Goal: Information Seeking & Learning: Learn about a topic

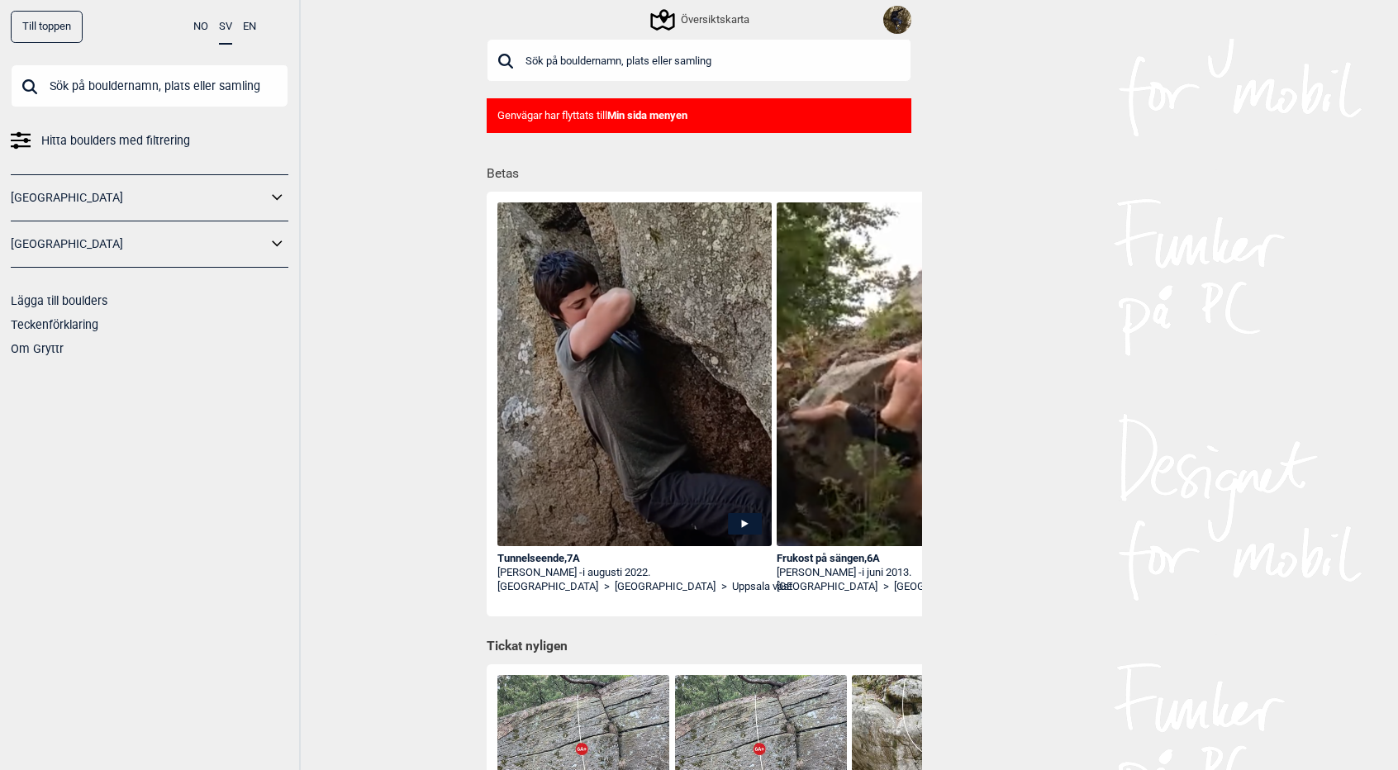
click at [542, 561] on div "Tunnelseende , 7A" at bounding box center [635, 559] width 274 height 14
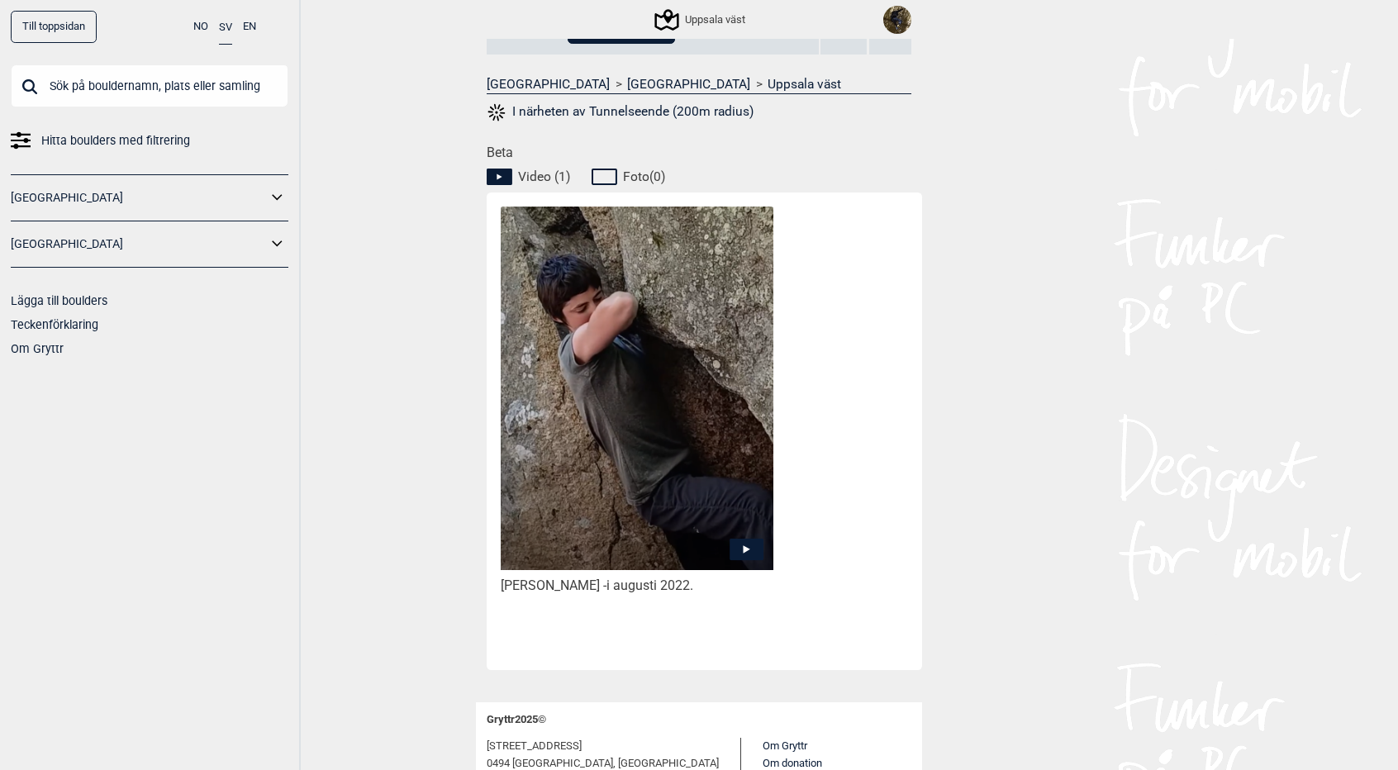
scroll to position [602, 0]
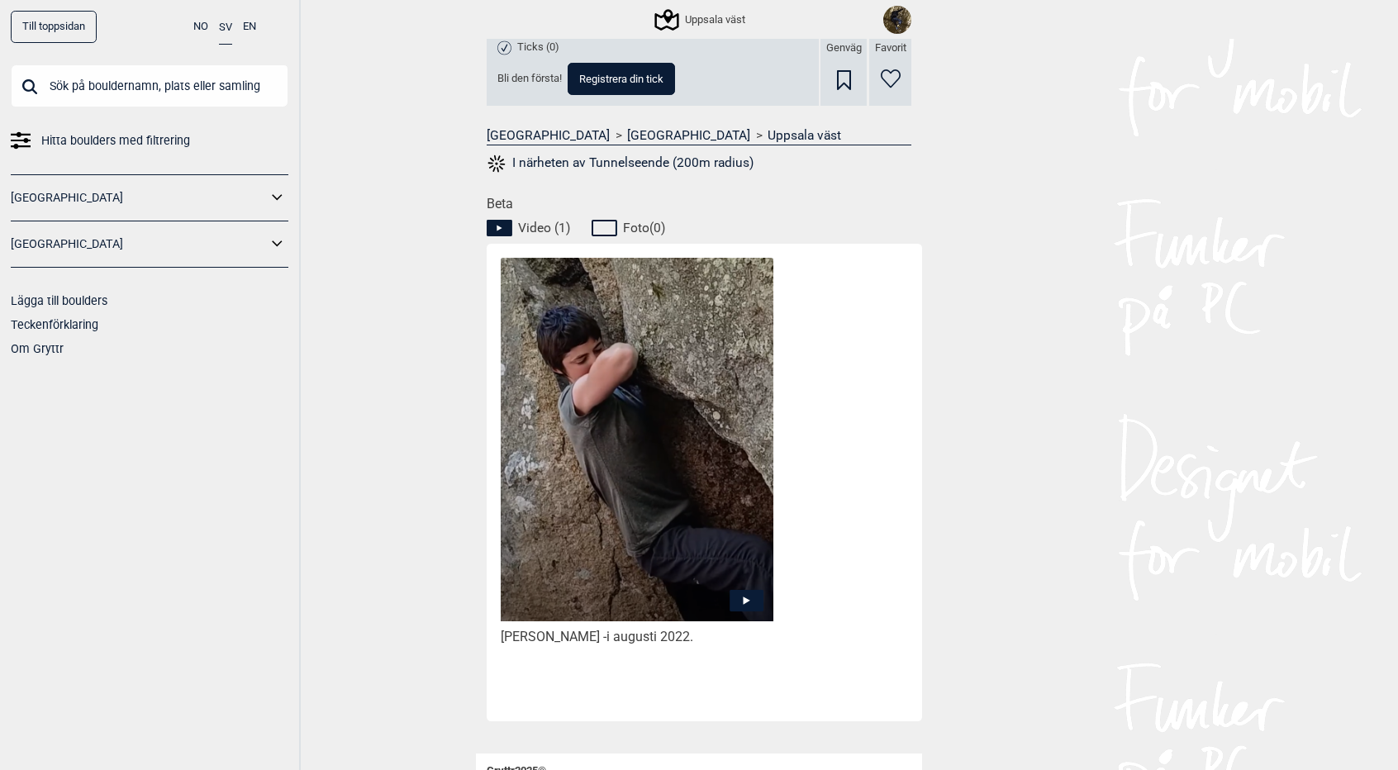
click at [744, 603] on icon at bounding box center [747, 601] width 7 height 8
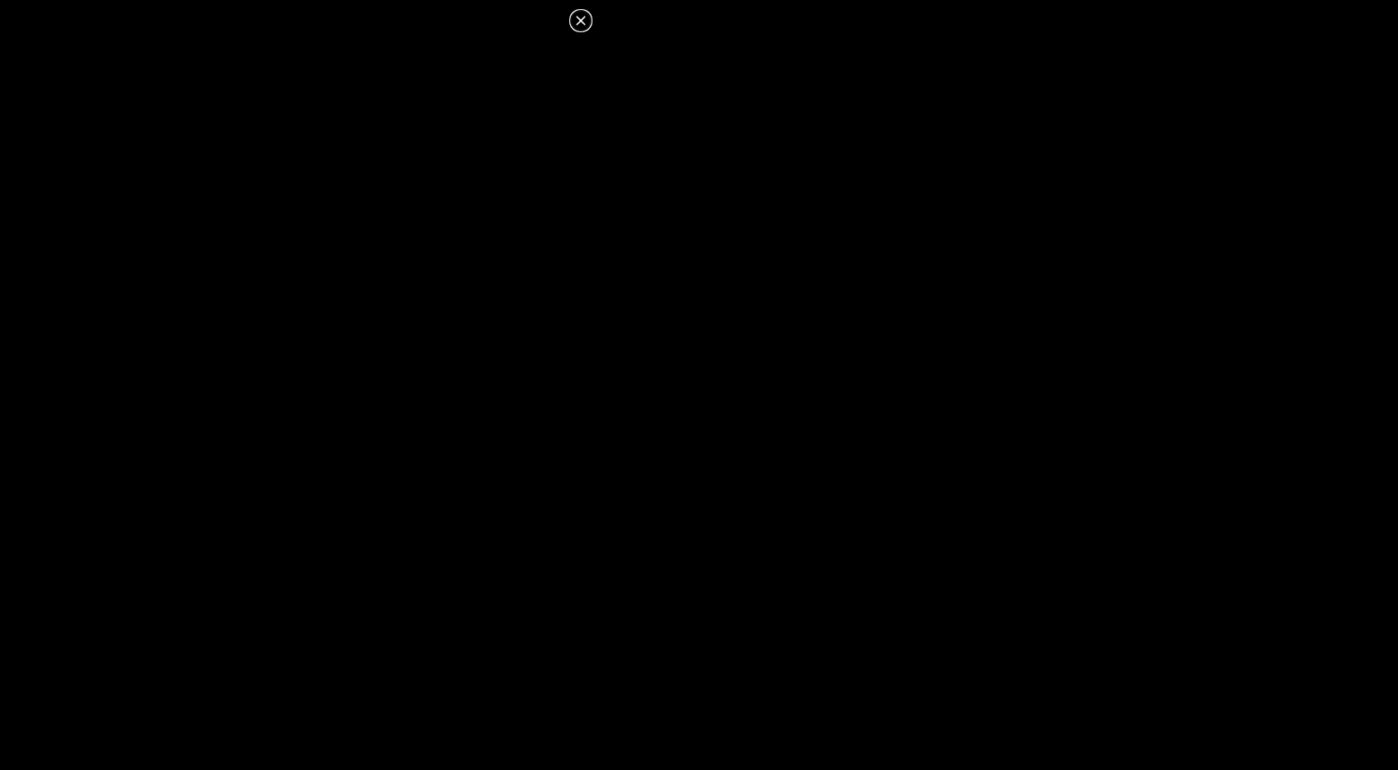
click at [581, 21] on icon at bounding box center [580, 20] width 9 height 9
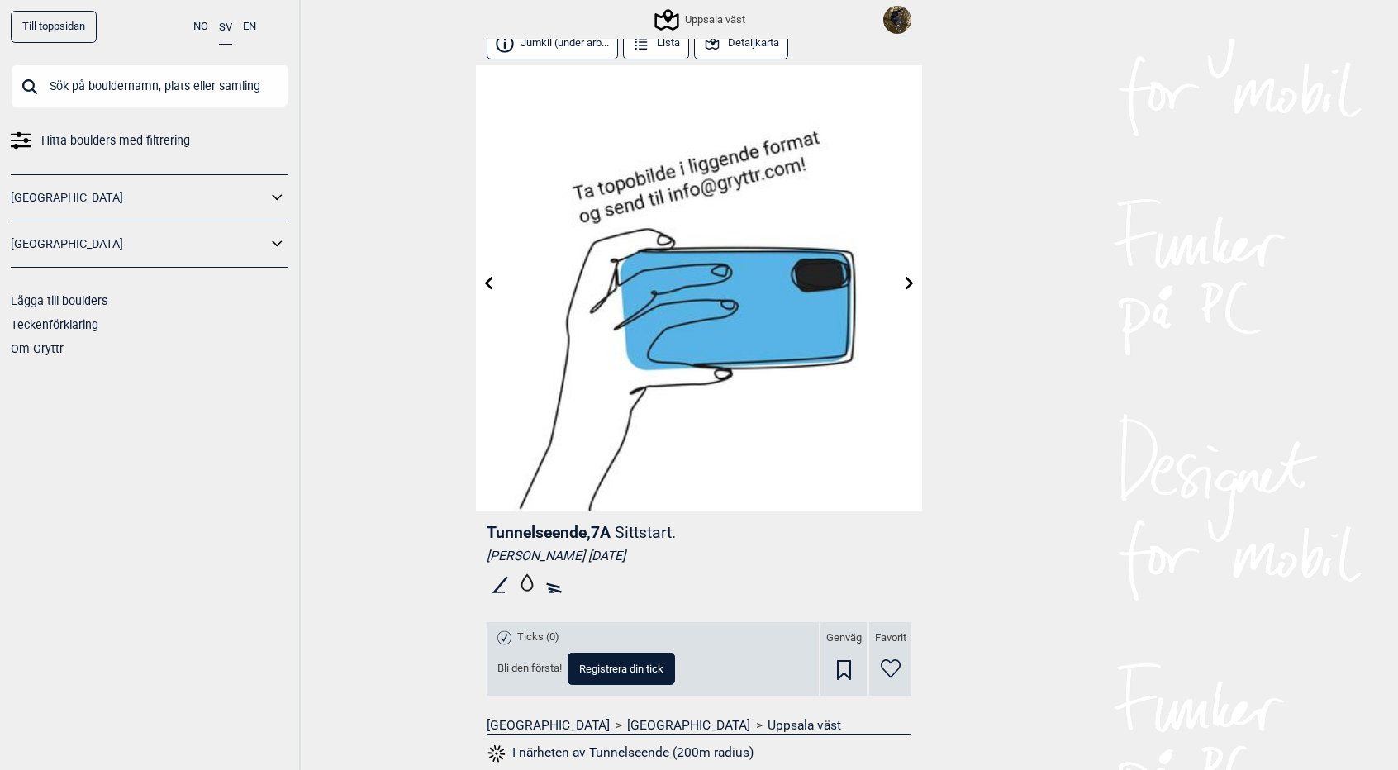
scroll to position [0, 0]
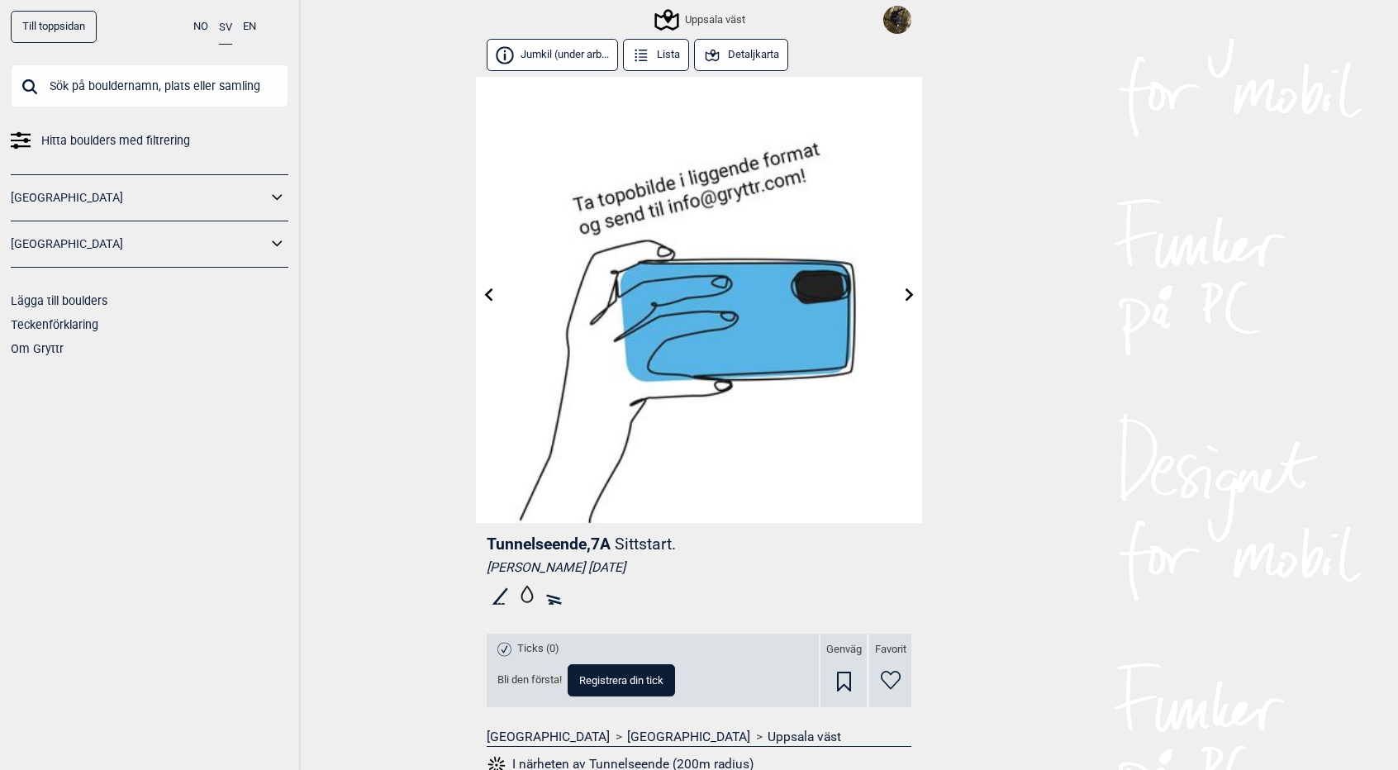
click at [186, 95] on input "text" at bounding box center [150, 85] width 278 height 43
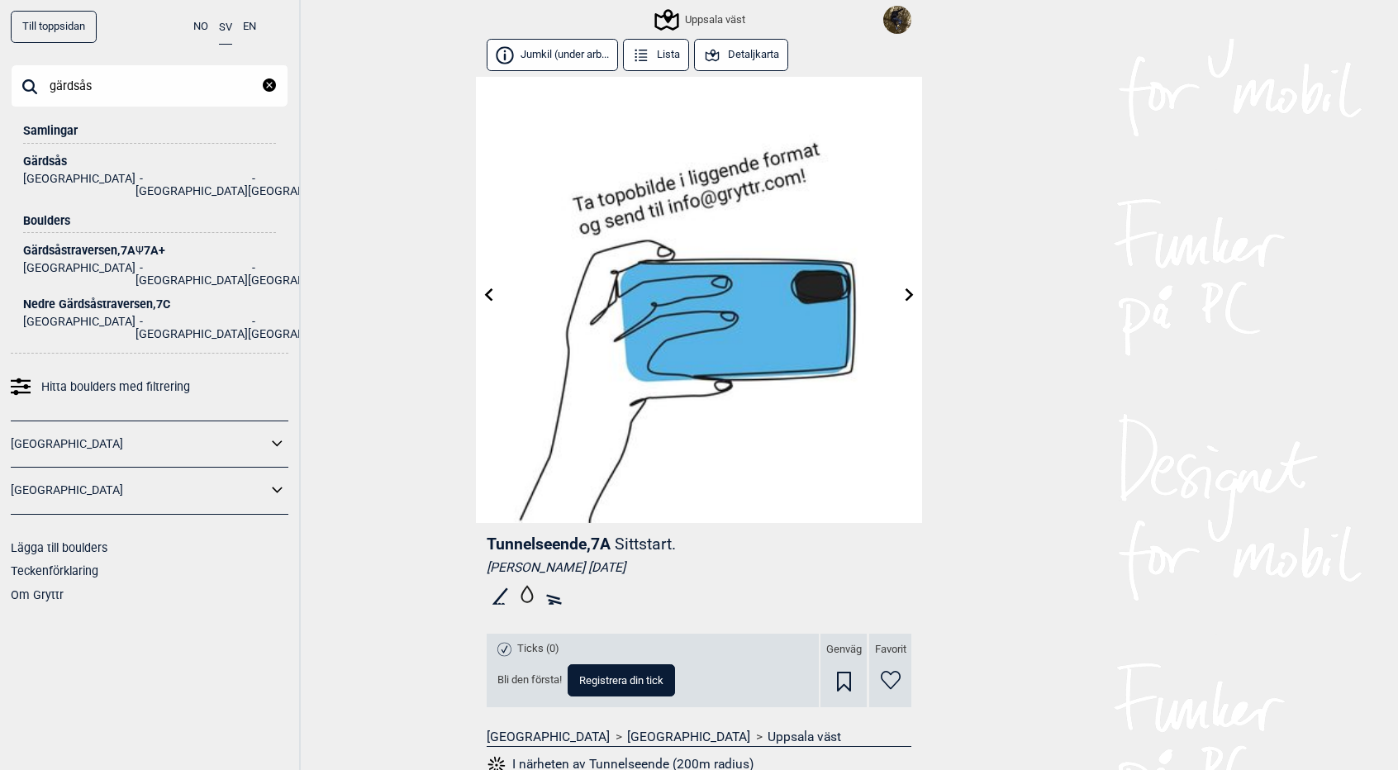
click at [131, 103] on input "gärdsås" at bounding box center [150, 85] width 278 height 43
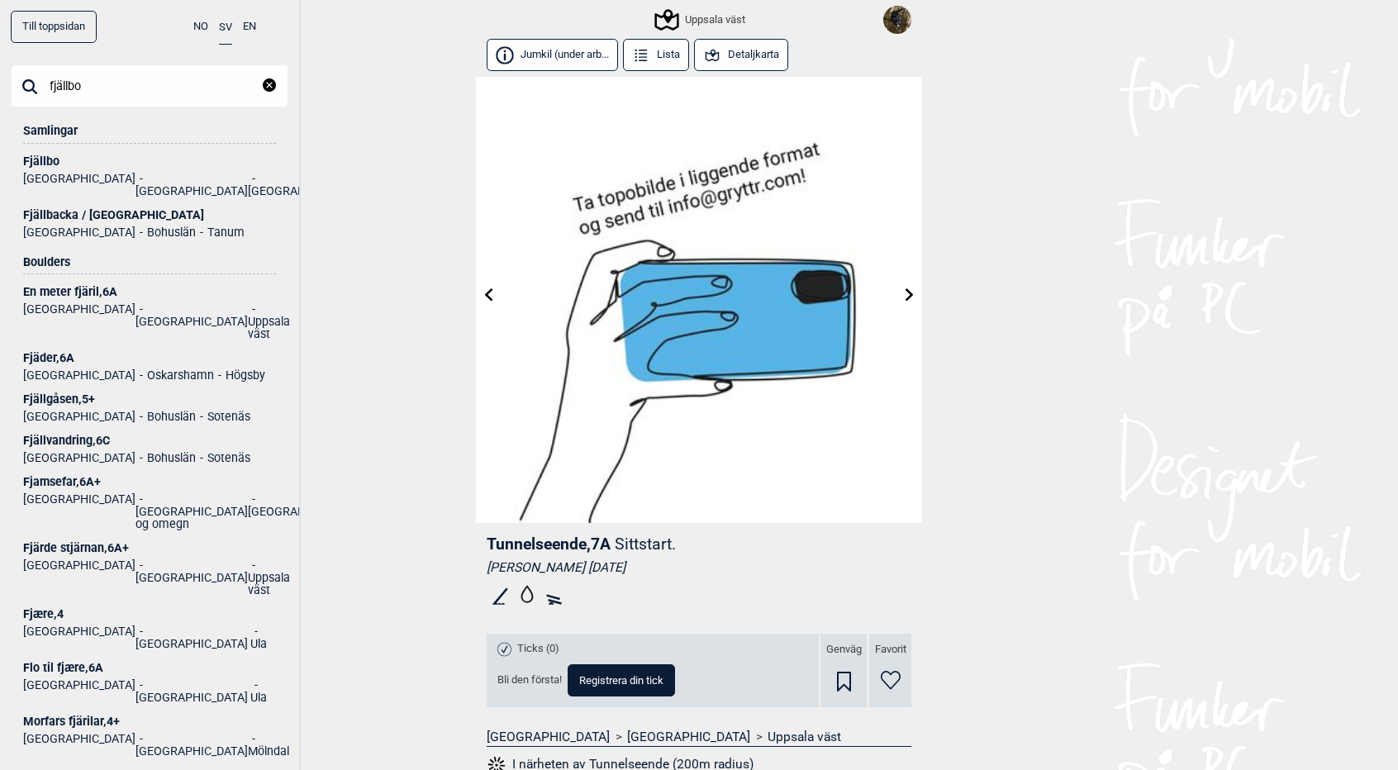
type input "fjällbo"
click at [40, 158] on div "Fjällbo" at bounding box center [149, 161] width 253 height 12
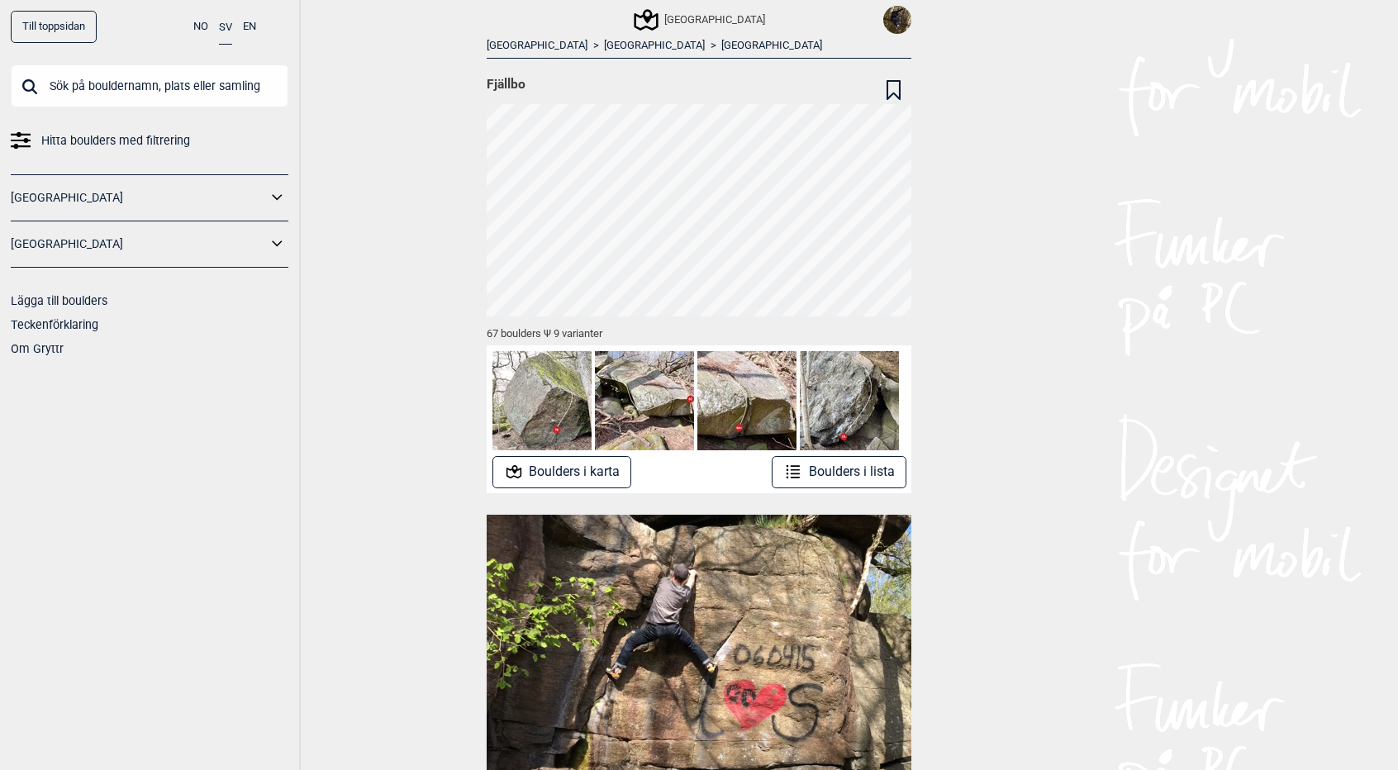
click at [570, 470] on button "Boulders i karta" at bounding box center [563, 472] width 140 height 32
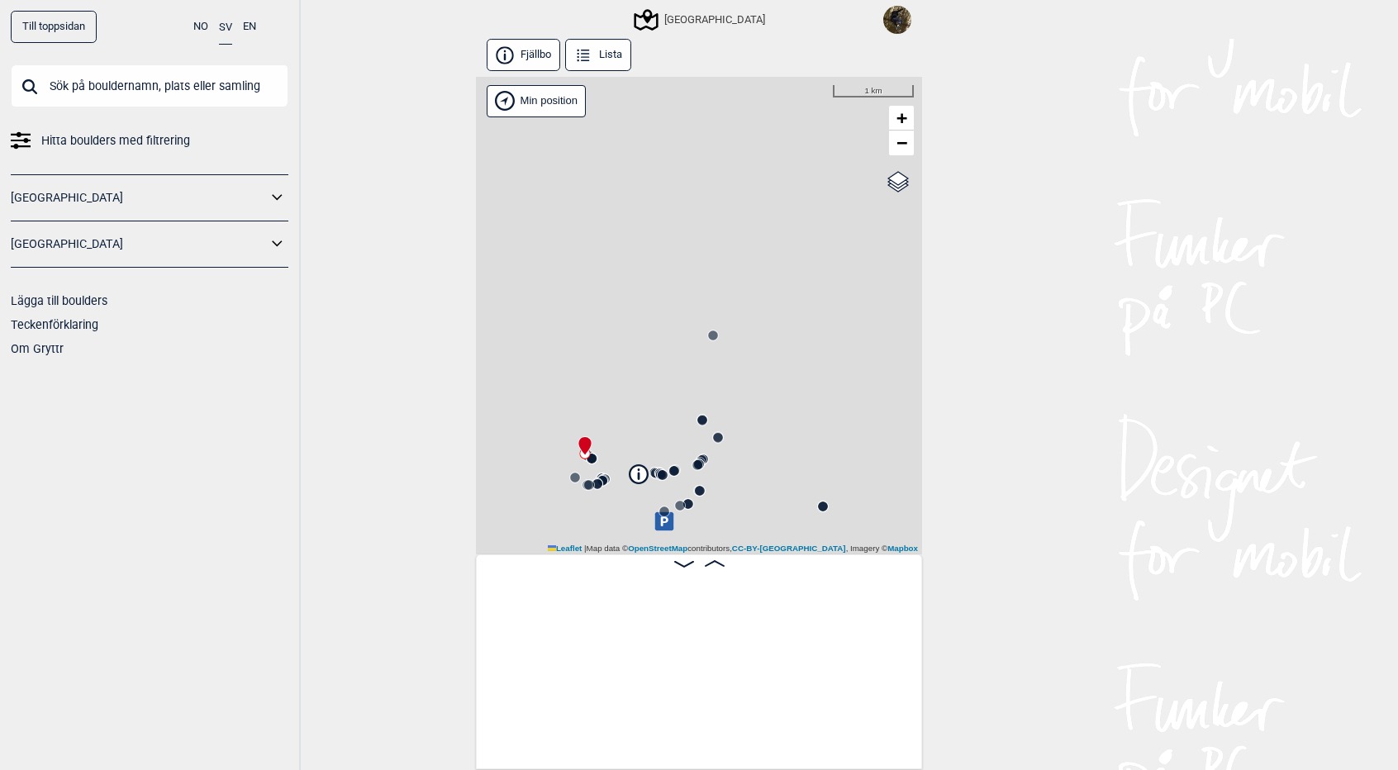
scroll to position [0, 129]
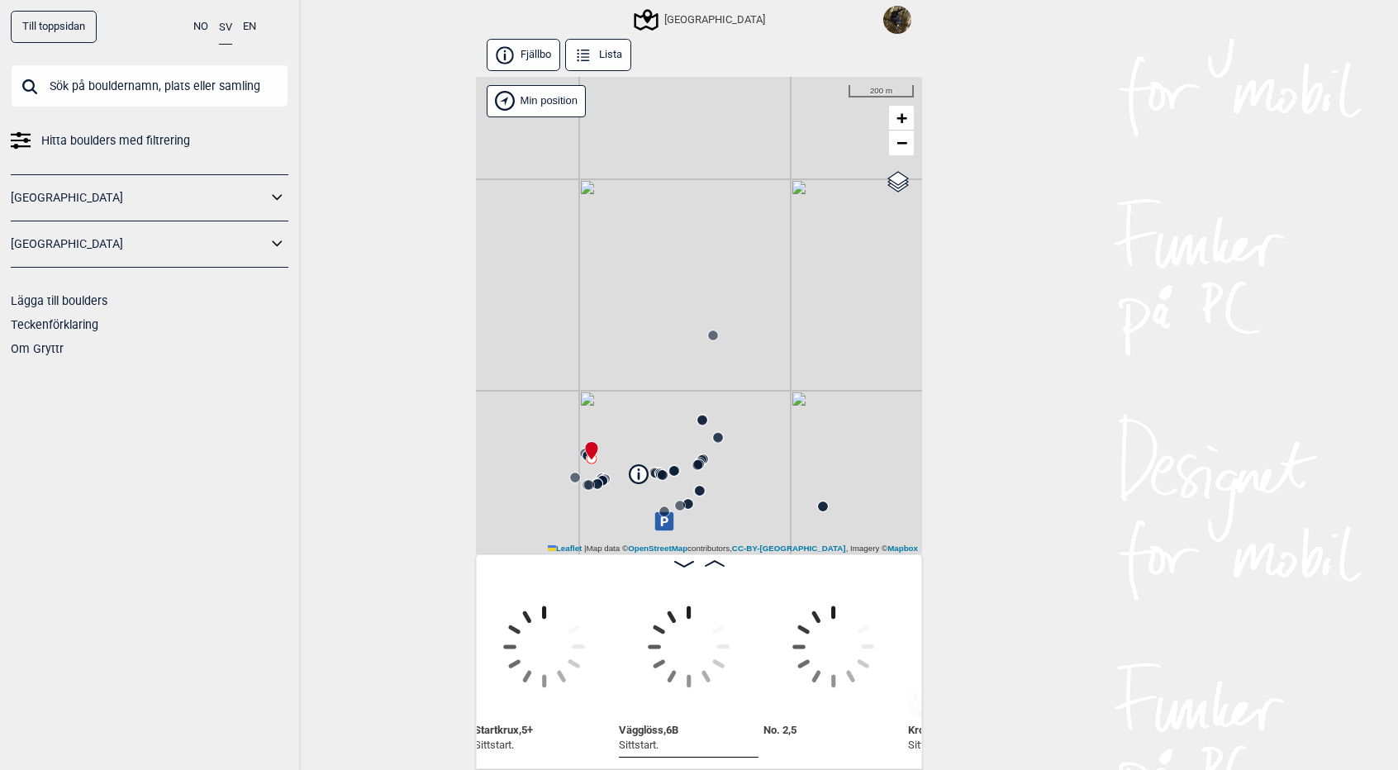
scroll to position [0, 1083]
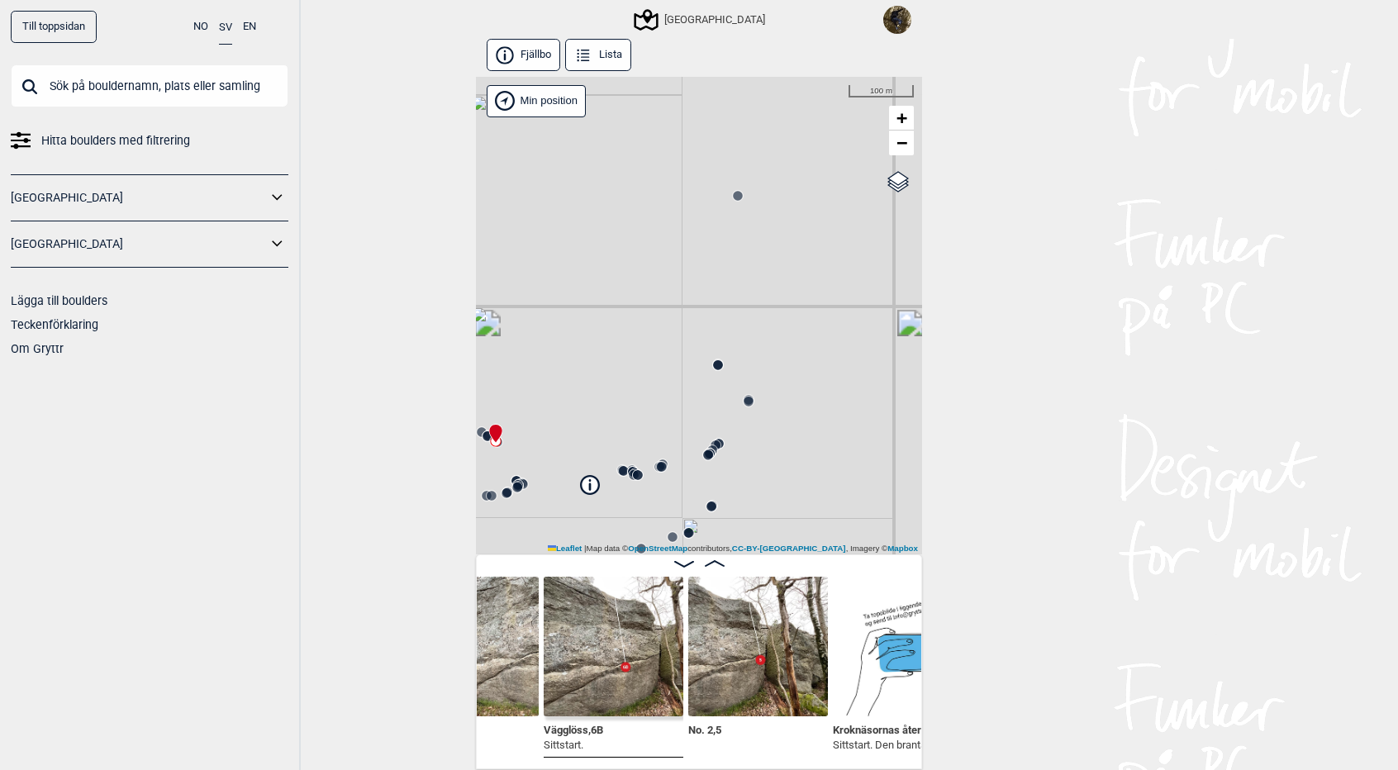
click at [712, 450] on icon at bounding box center [708, 455] width 13 height 13
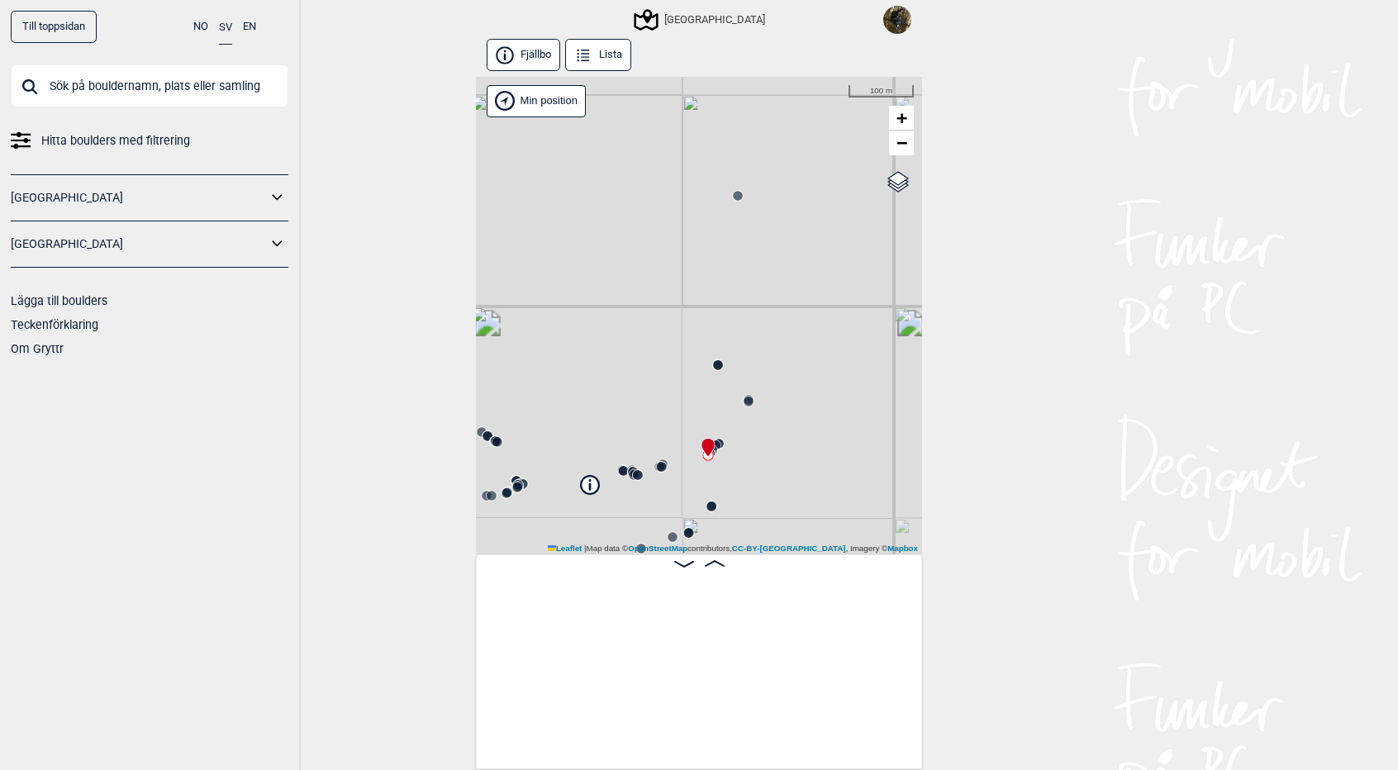
scroll to position [0, 6050]
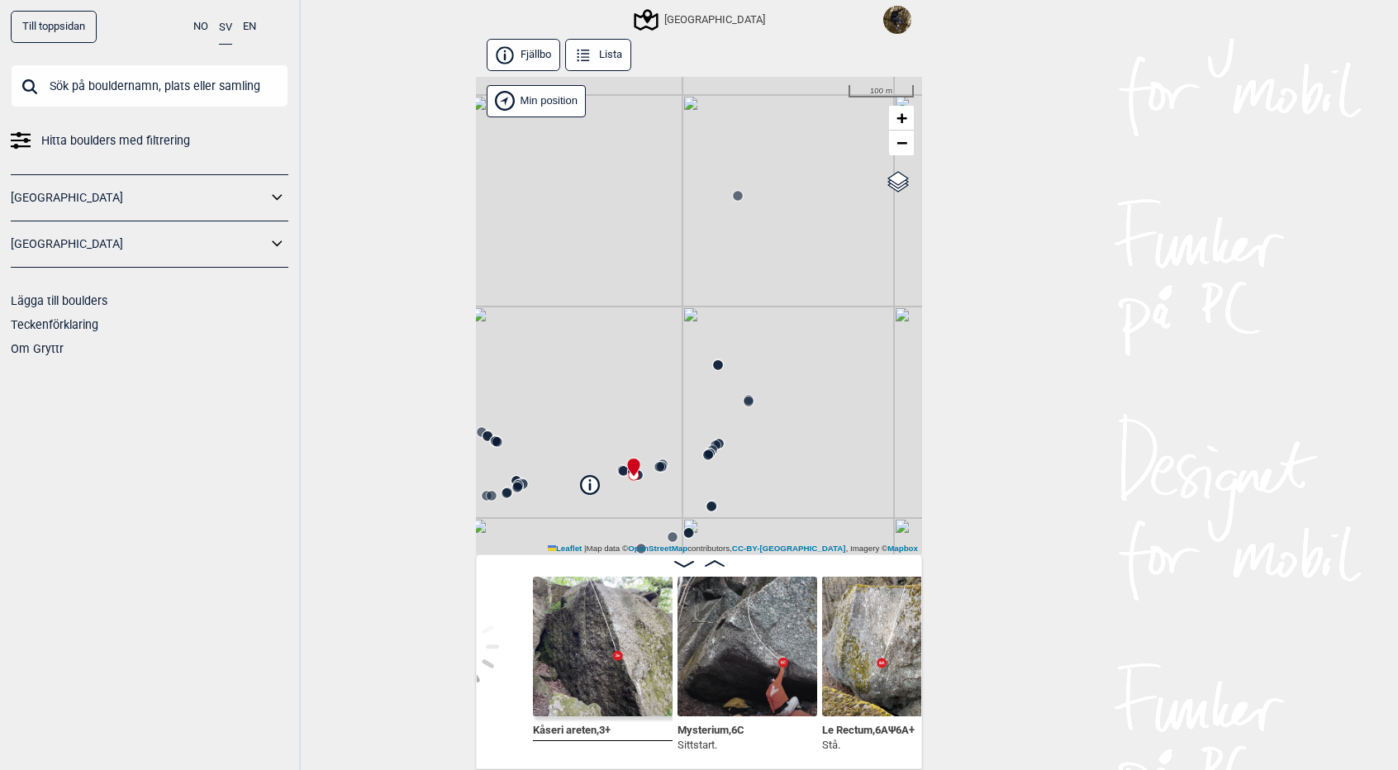
scroll to position [0, 5022]
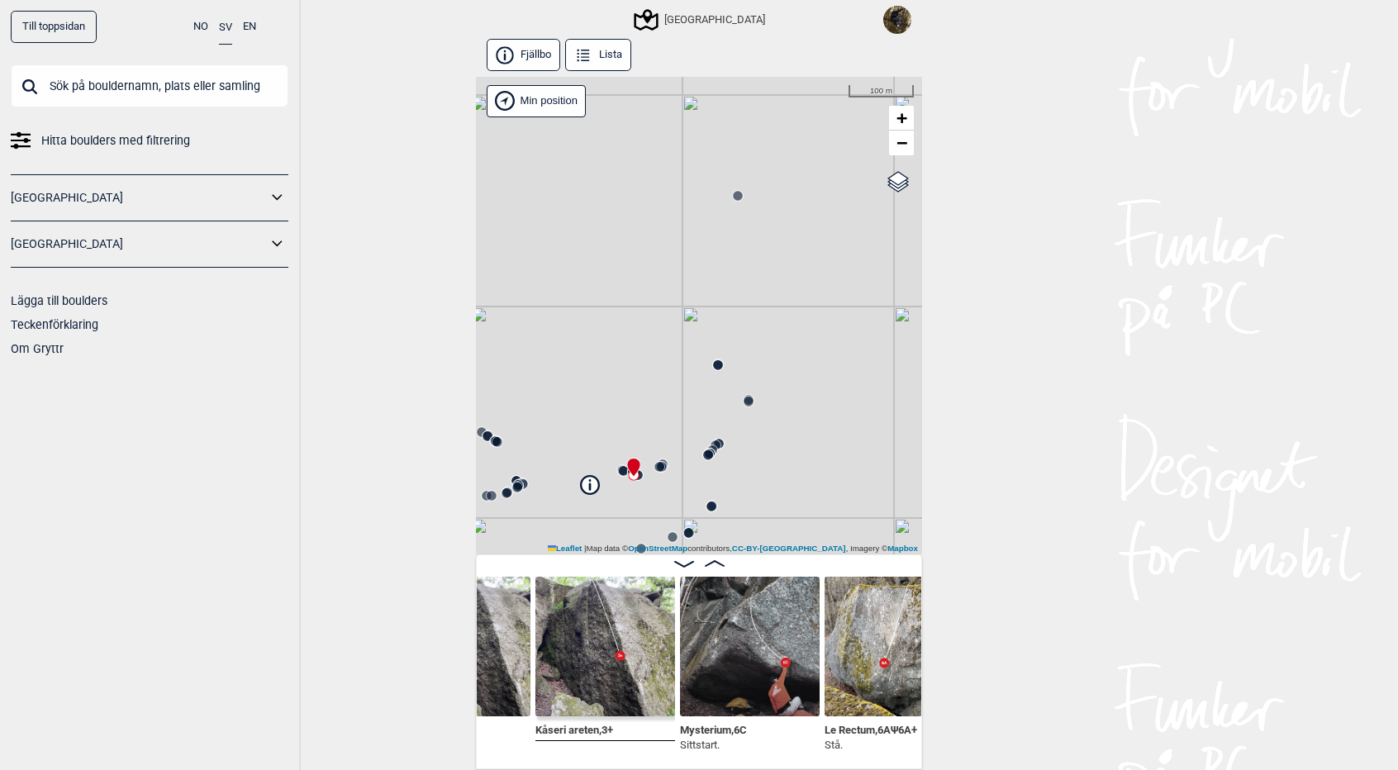
click at [726, 663] on img at bounding box center [750, 647] width 140 height 140
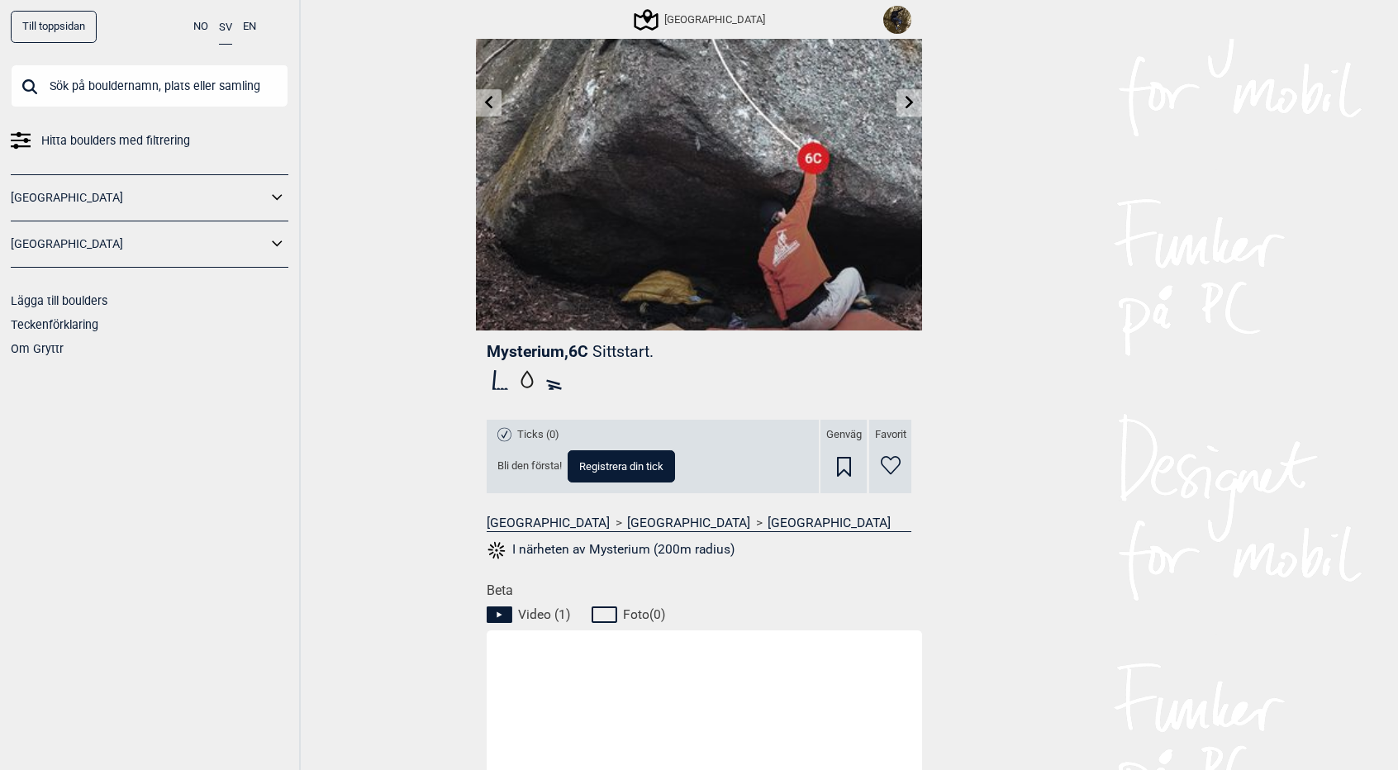
scroll to position [193, 0]
click at [643, 547] on button "I närheten av Mysterium (200m radius)" at bounding box center [611, 549] width 248 height 21
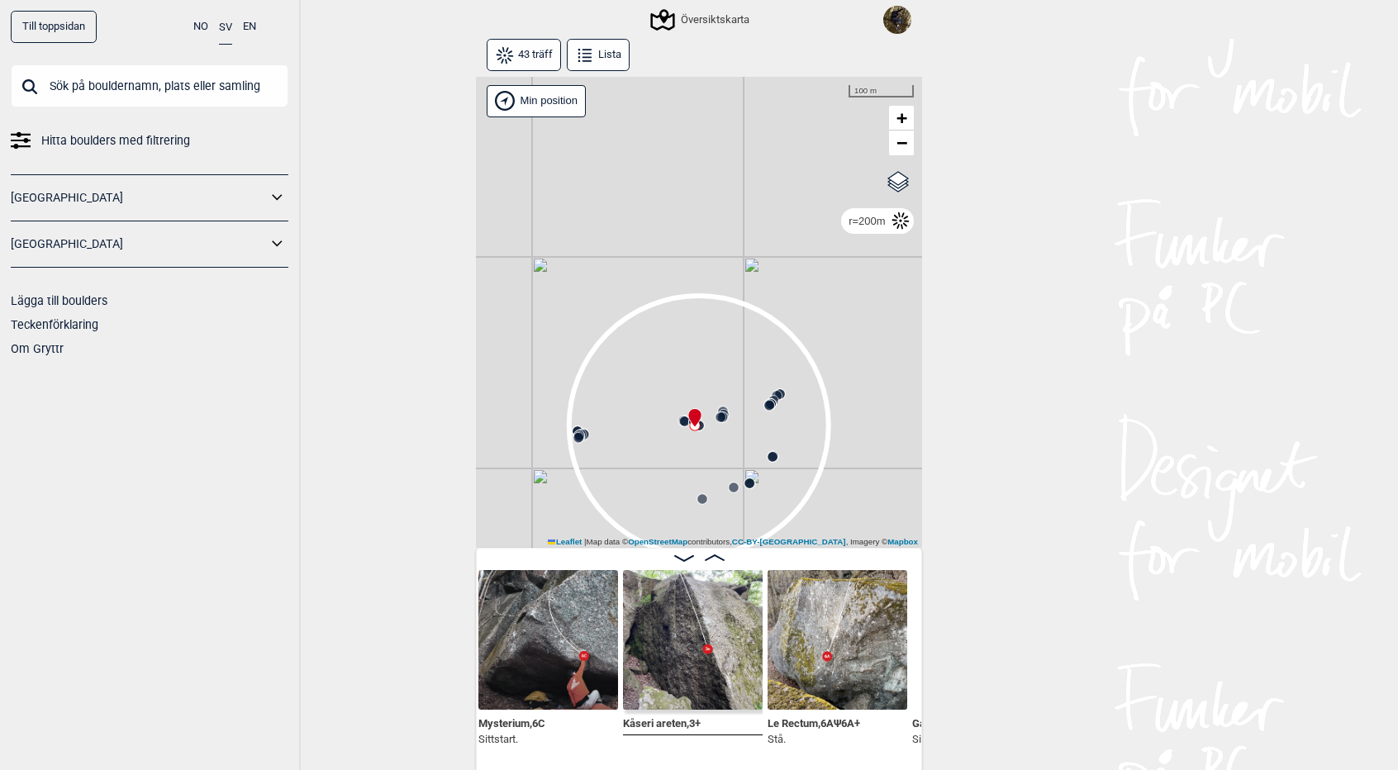
scroll to position [0, 3364]
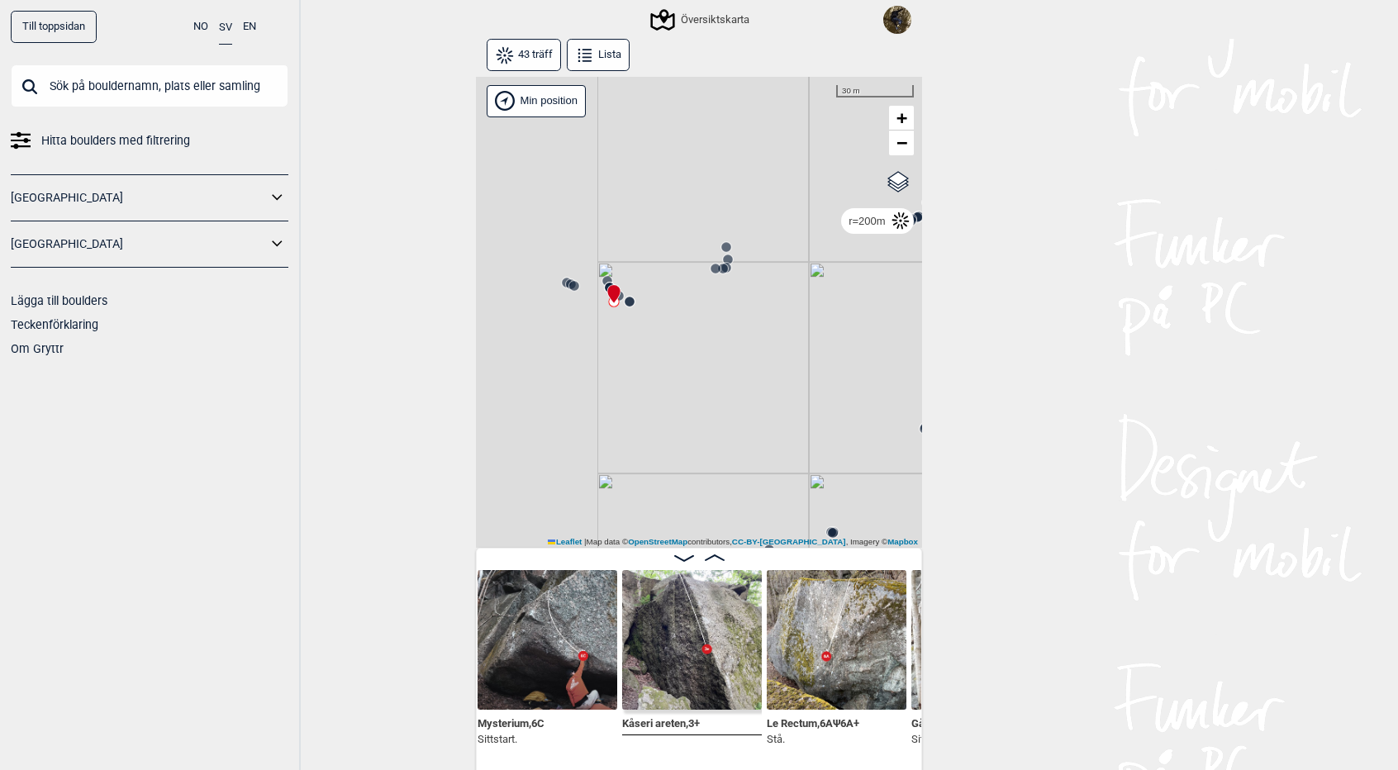
drag, startPoint x: 632, startPoint y: 269, endPoint x: 831, endPoint y: 456, distance: 273.0
click at [831, 456] on div "Gol [GEOGRAPHIC_DATA] Kolomoen [GEOGRAPHIC_DATA] [GEOGRAPHIC_DATA] [GEOGRAPHIC_…" at bounding box center [699, 313] width 446 height 472
click at [620, 356] on circle at bounding box center [623, 357] width 10 height 10
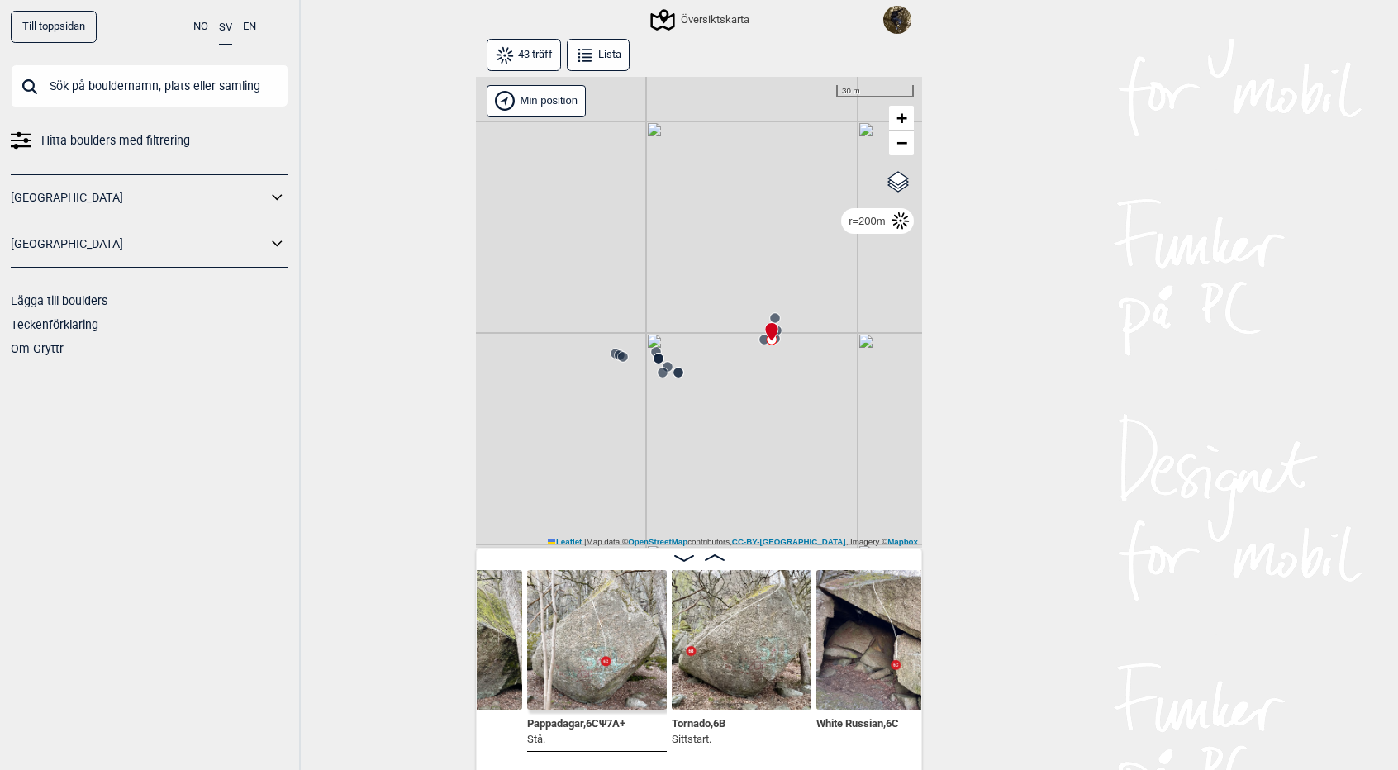
scroll to position [0, 1876]
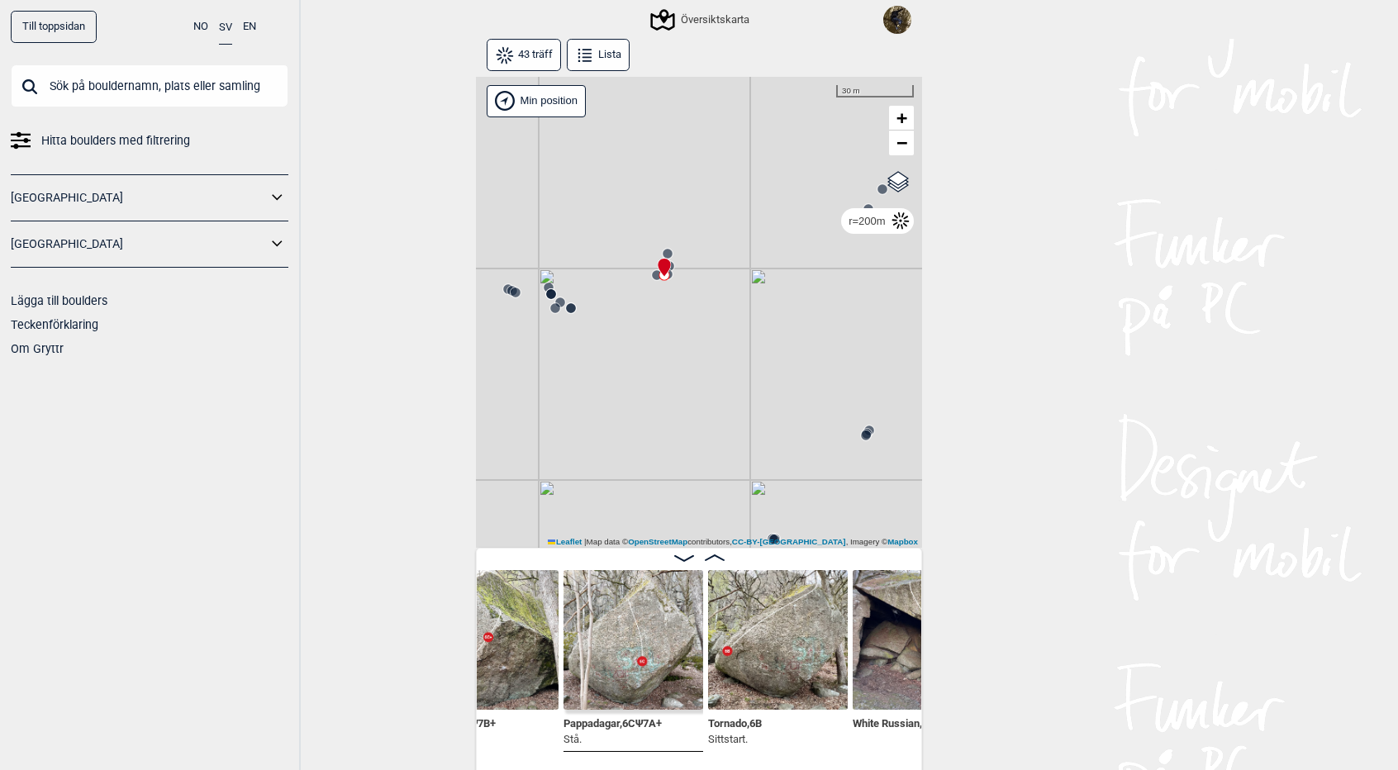
drag, startPoint x: 746, startPoint y: 479, endPoint x: 640, endPoint y: 416, distance: 123.0
click at [640, 416] on div "Gol [GEOGRAPHIC_DATA] Kolomoen [GEOGRAPHIC_DATA] [GEOGRAPHIC_DATA] [GEOGRAPHIC_…" at bounding box center [699, 313] width 446 height 472
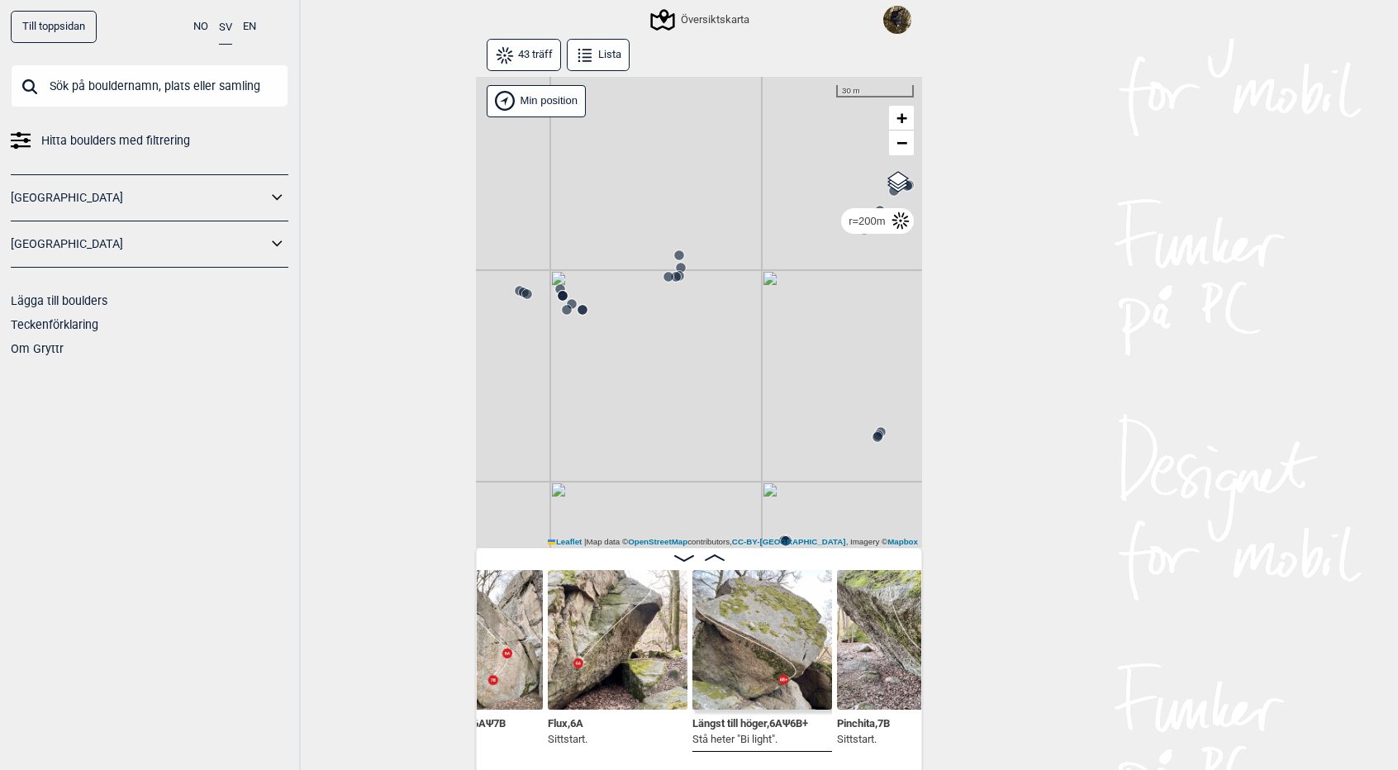
scroll to position [0, 1193]
click at [587, 311] on circle at bounding box center [583, 310] width 10 height 10
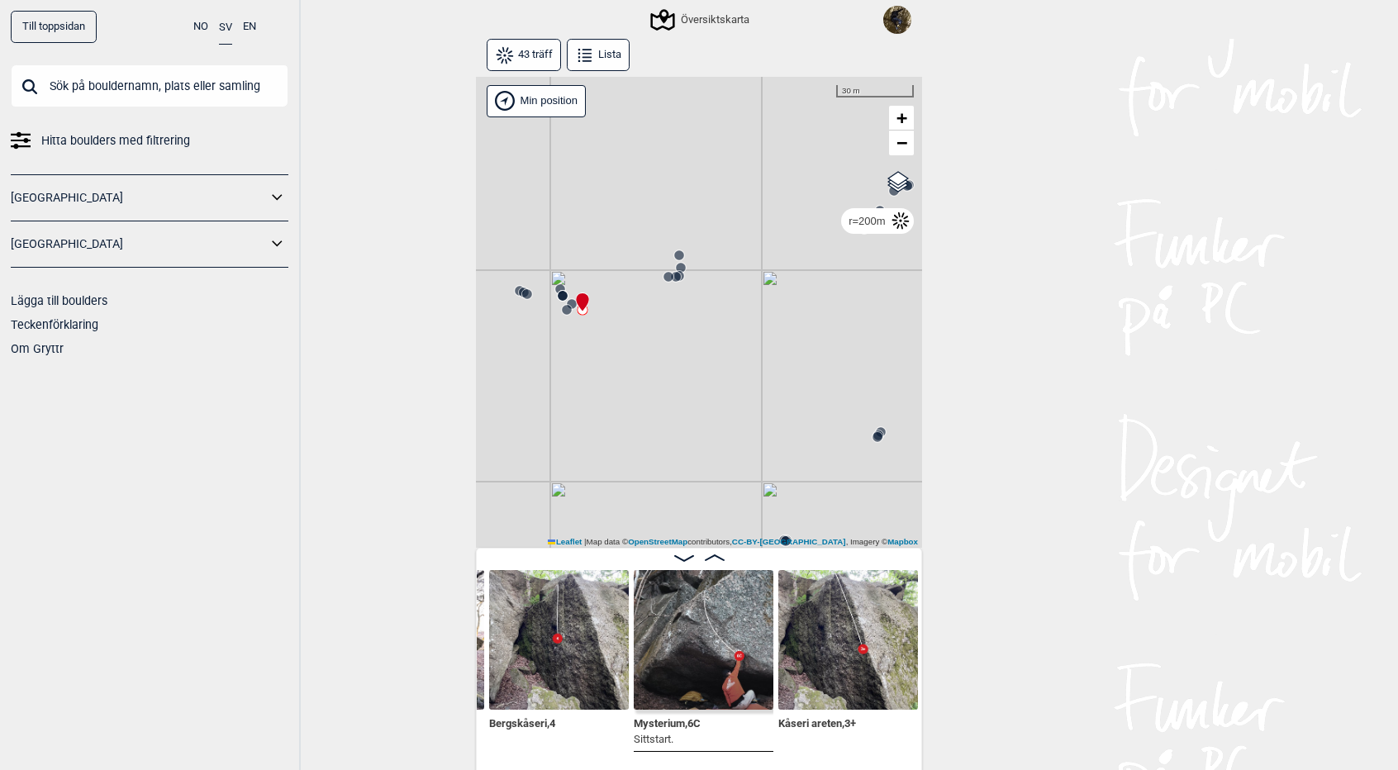
scroll to position [0, 3272]
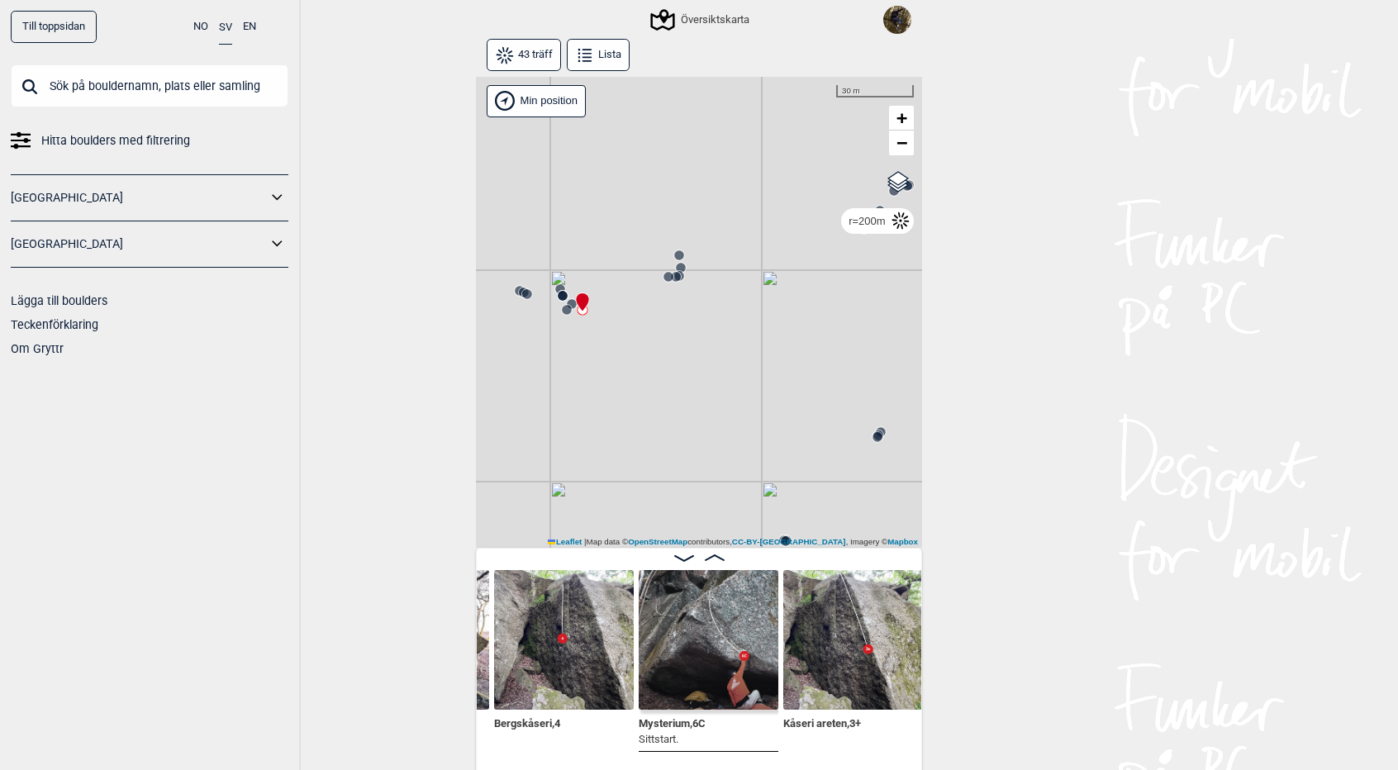
click at [668, 277] on circle at bounding box center [669, 277] width 10 height 10
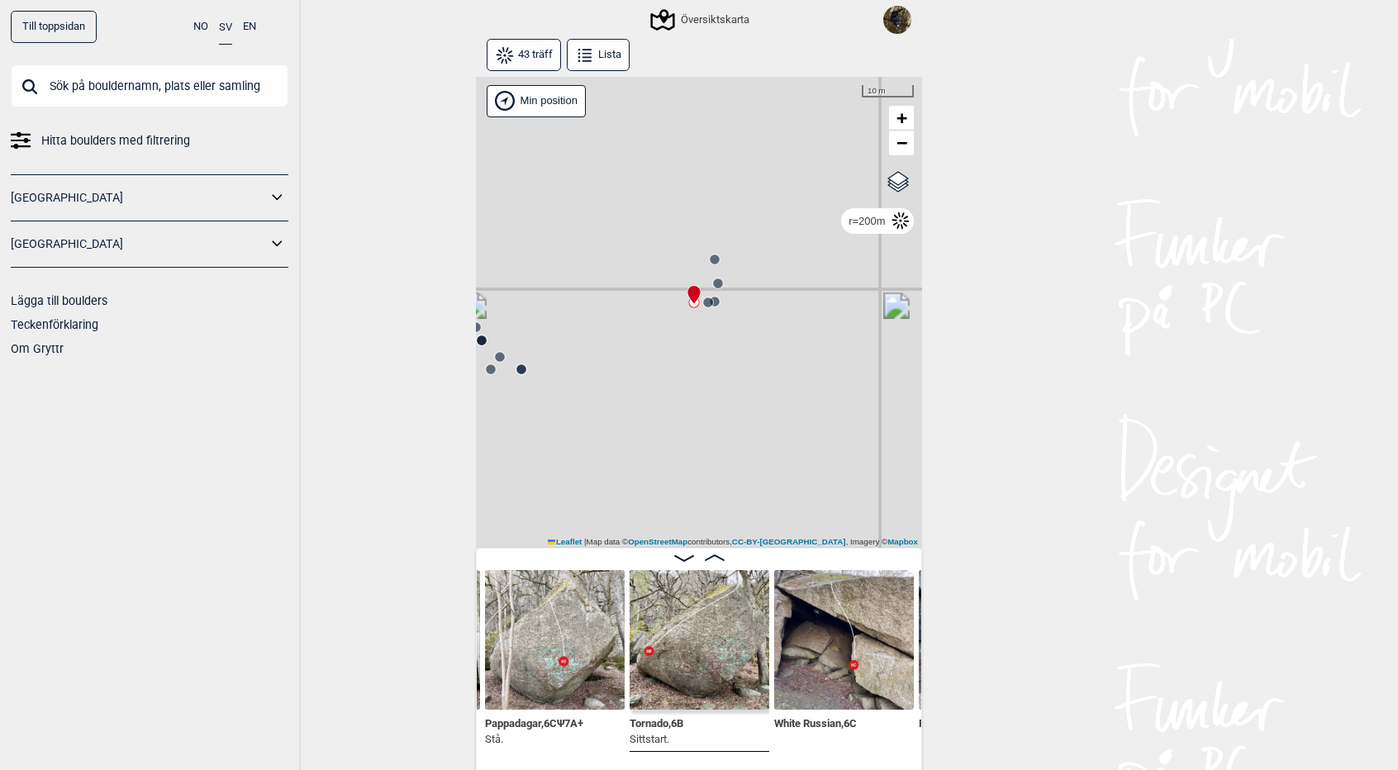
drag, startPoint x: 693, startPoint y: 270, endPoint x: 765, endPoint y: 305, distance: 79.8
click at [765, 305] on div "Gol [GEOGRAPHIC_DATA] Kolomoen [GEOGRAPHIC_DATA] [GEOGRAPHIC_DATA] [GEOGRAPHIC_…" at bounding box center [699, 313] width 446 height 472
click at [711, 307] on circle at bounding box center [714, 309] width 10 height 10
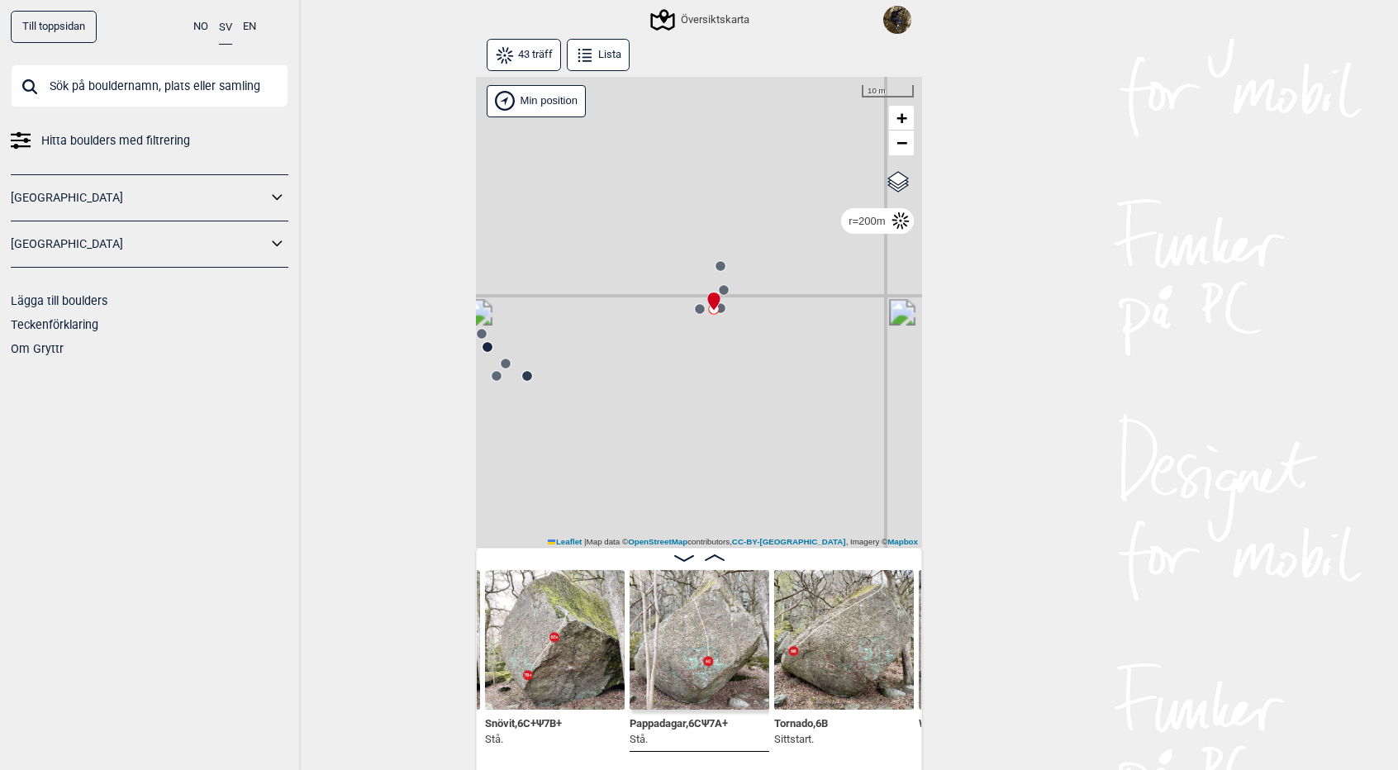
click at [722, 309] on circle at bounding box center [721, 308] width 10 height 10
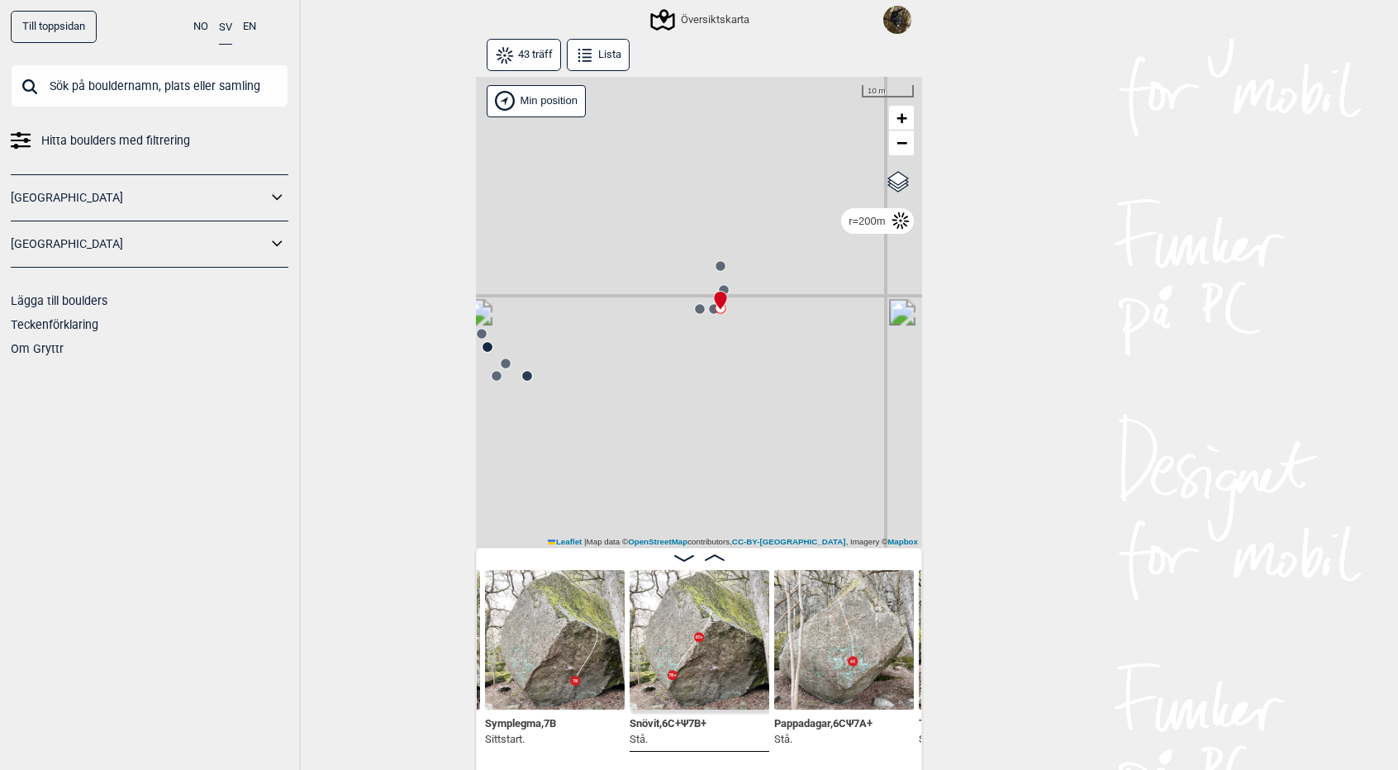
click at [726, 288] on circle at bounding box center [724, 290] width 10 height 10
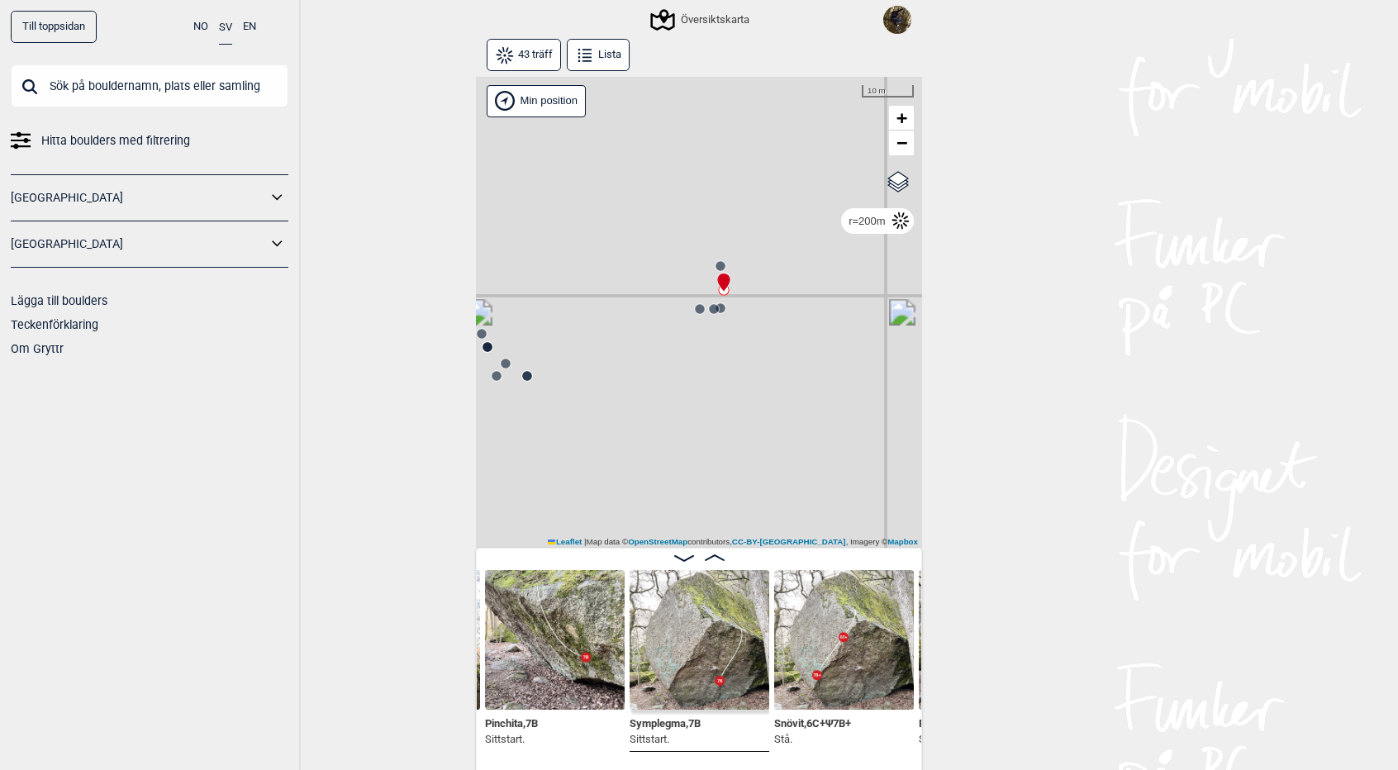
click at [721, 263] on circle at bounding box center [721, 266] width 10 height 10
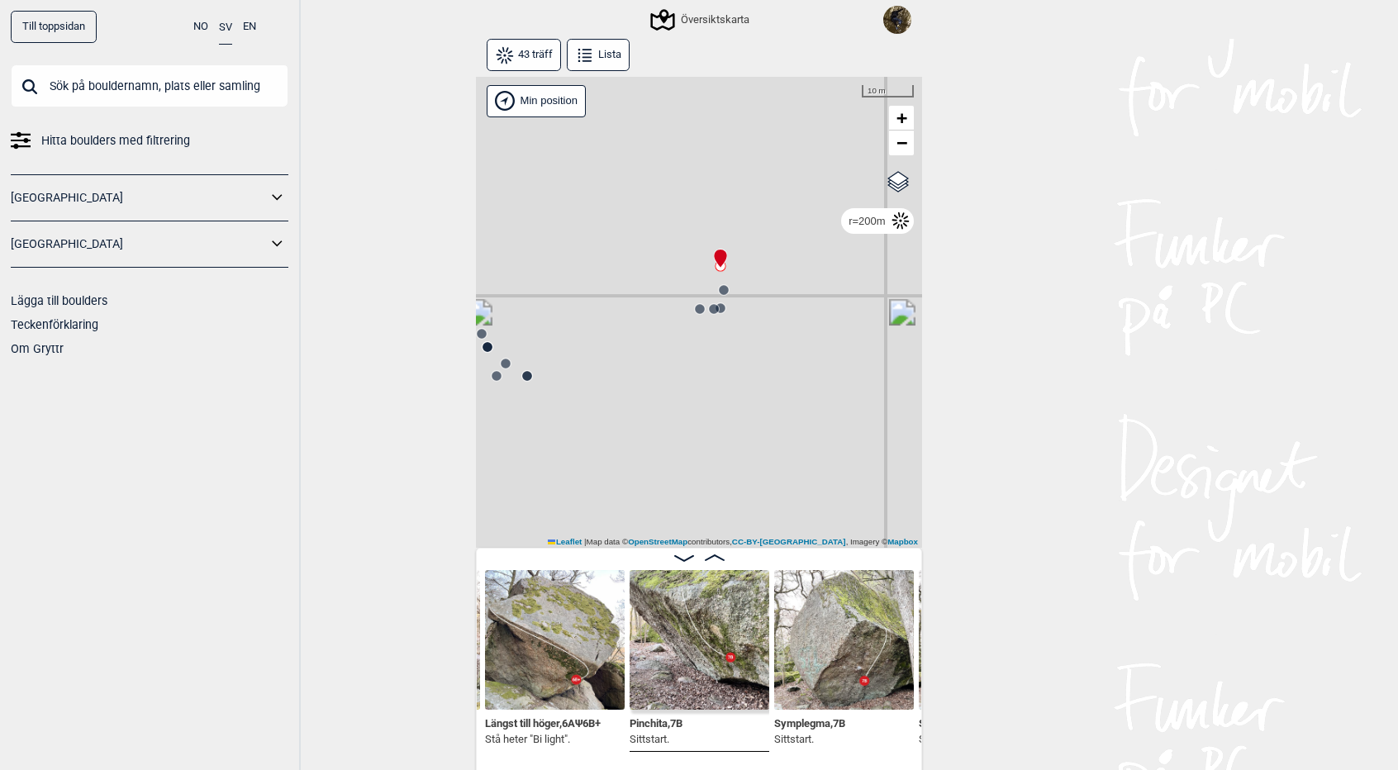
click at [715, 305] on circle at bounding box center [714, 309] width 10 height 10
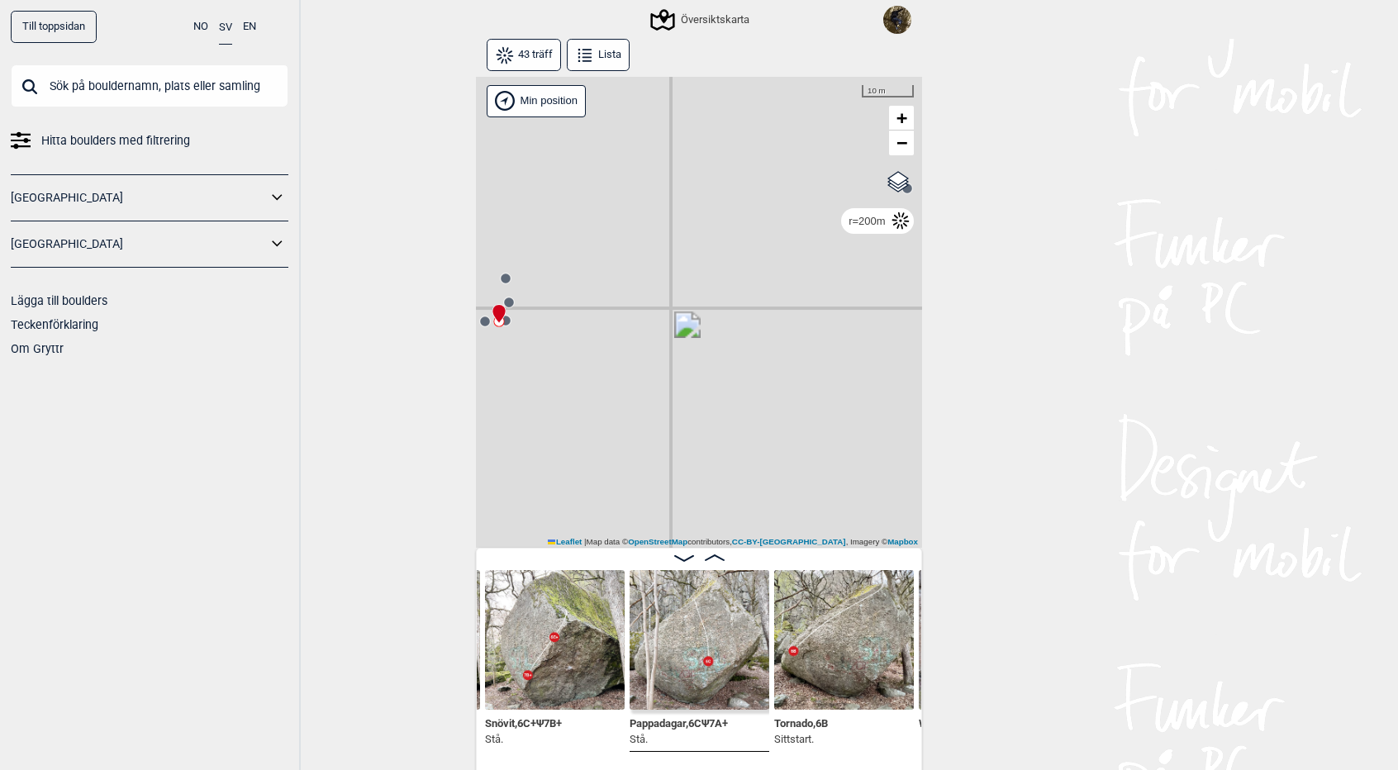
drag, startPoint x: 774, startPoint y: 369, endPoint x: 504, endPoint y: 471, distance: 288.0
click at [504, 471] on div "Gol [GEOGRAPHIC_DATA] Kolomoen [GEOGRAPHIC_DATA] [GEOGRAPHIC_DATA] [GEOGRAPHIC_…" at bounding box center [699, 313] width 446 height 472
click at [817, 315] on circle at bounding box center [821, 315] width 10 height 10
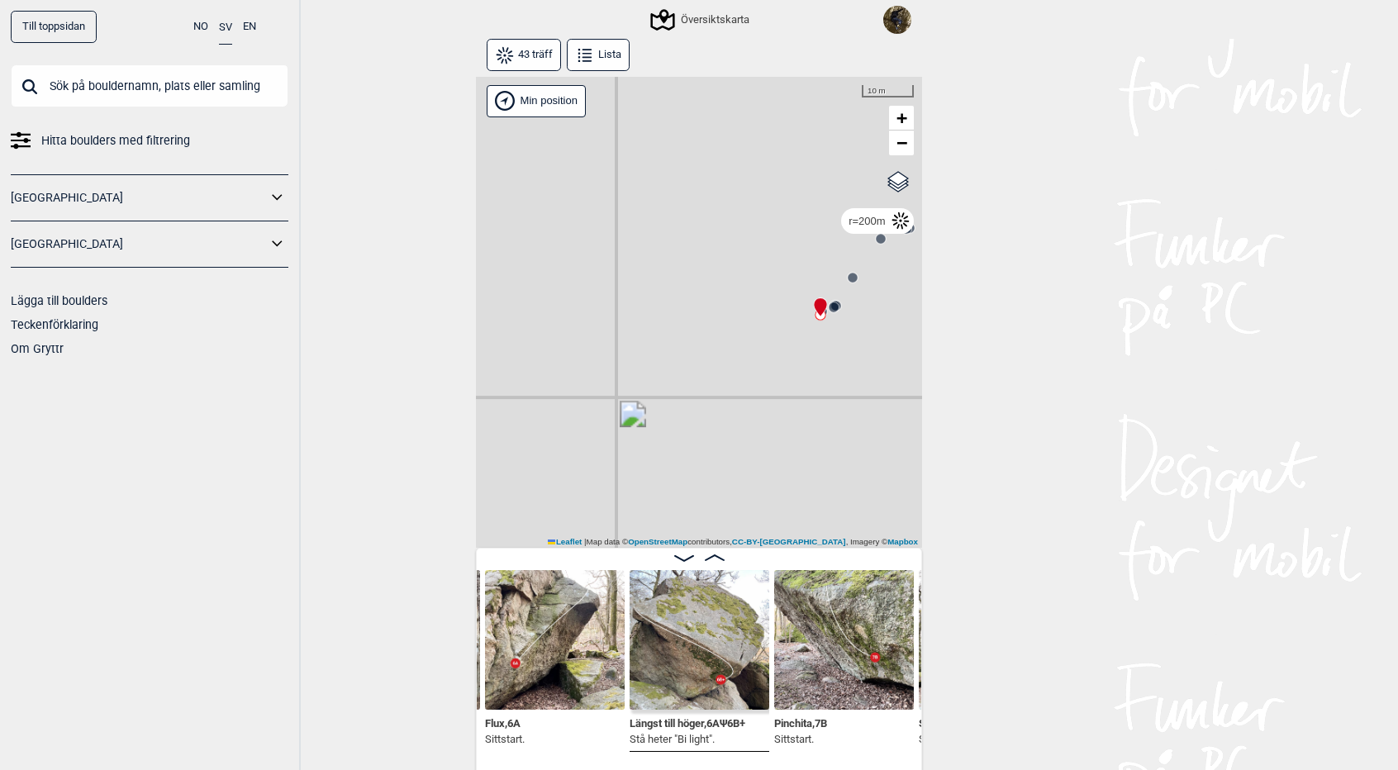
click at [833, 307] on circle at bounding box center [834, 308] width 10 height 10
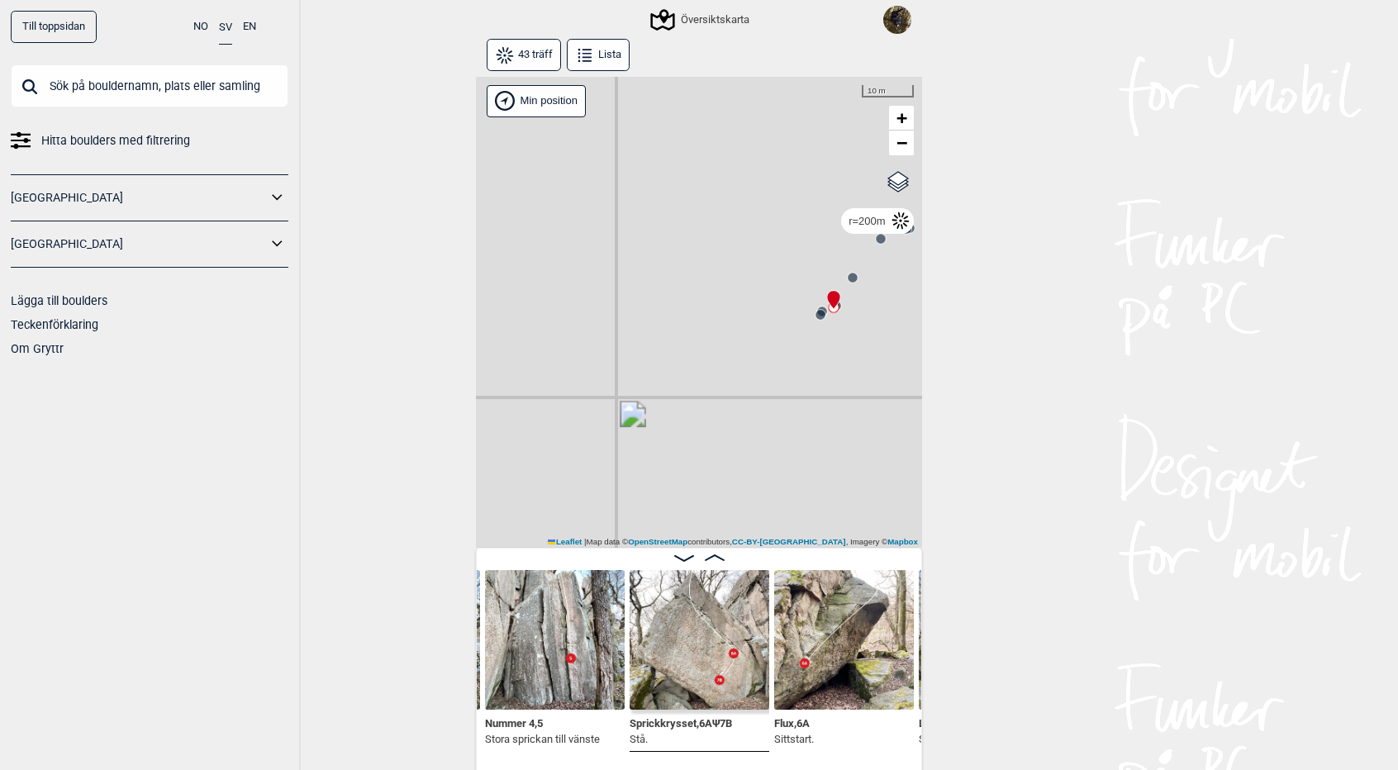
click at [854, 275] on circle at bounding box center [853, 278] width 10 height 10
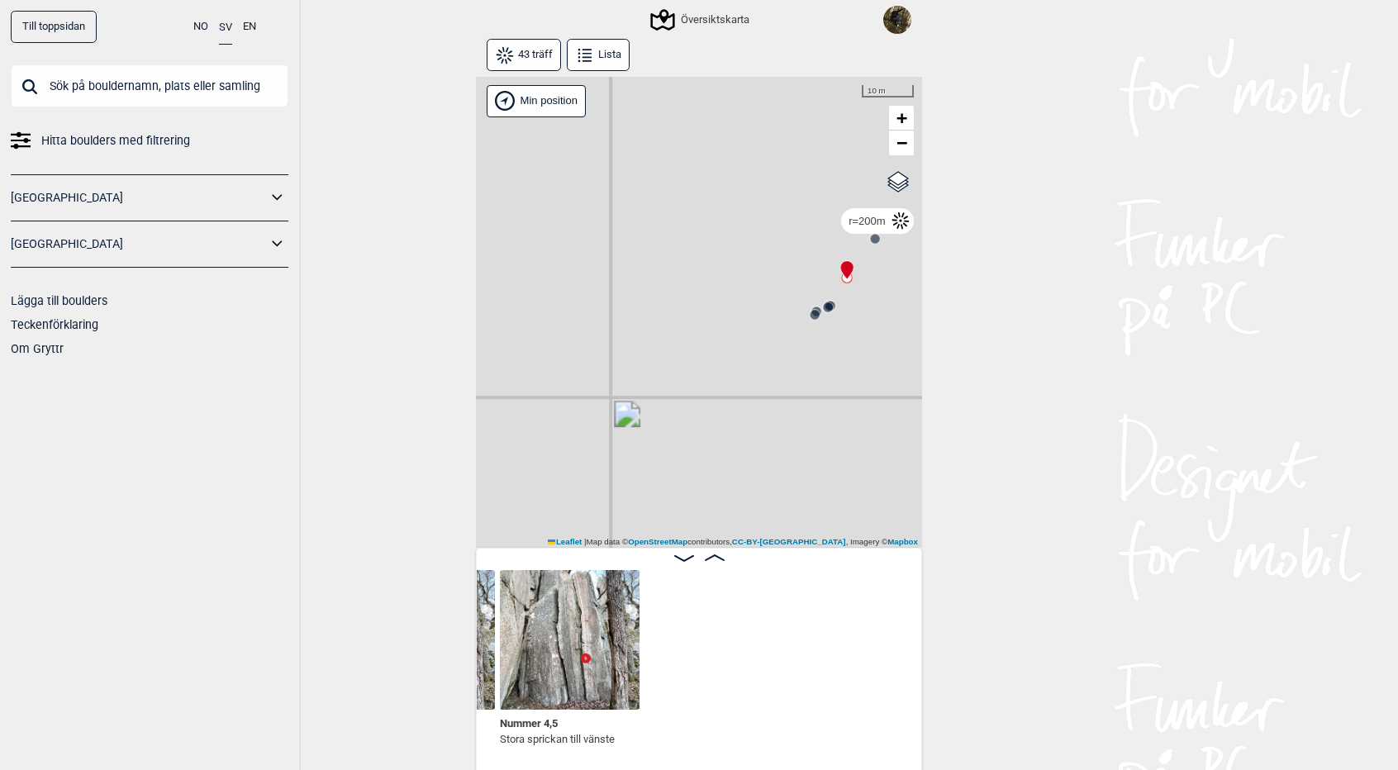
scroll to position [0, 558]
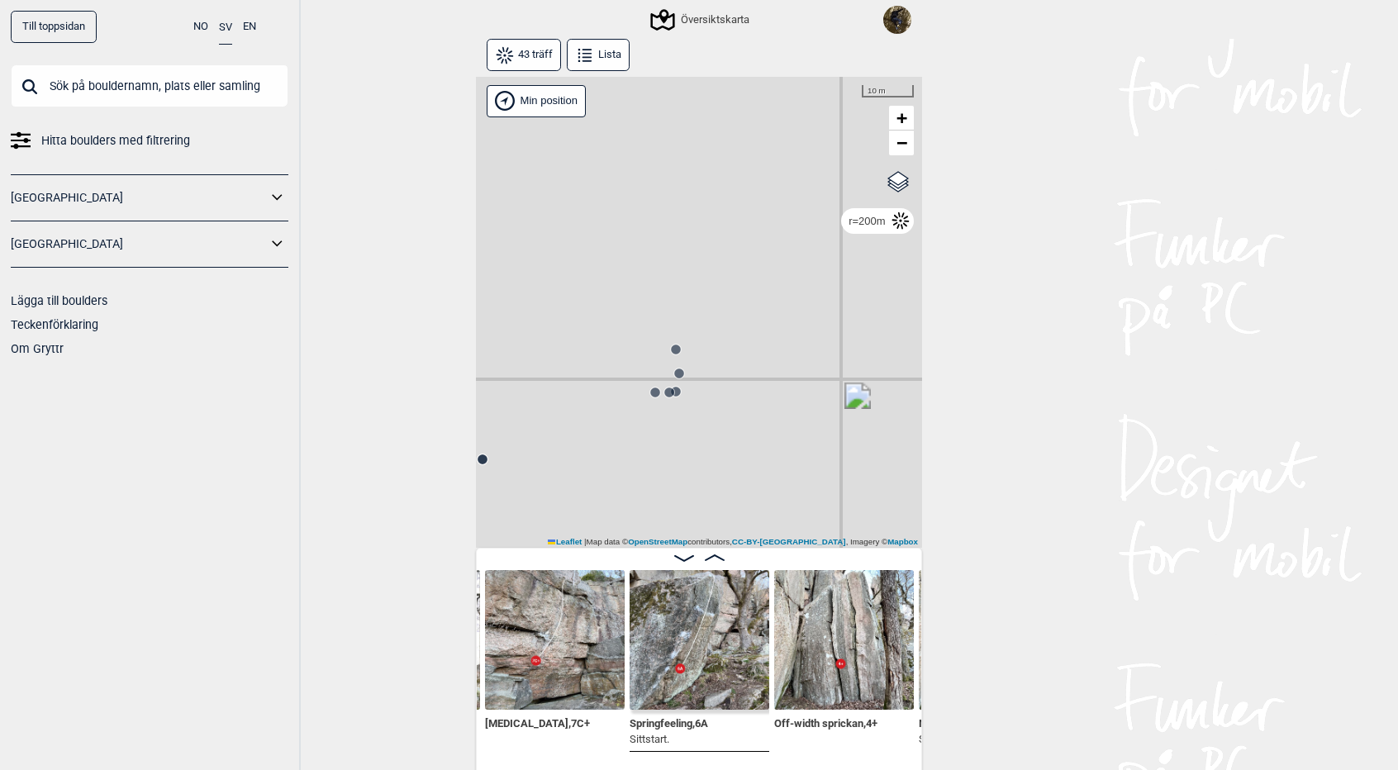
drag, startPoint x: 592, startPoint y: 384, endPoint x: 836, endPoint y: 366, distance: 244.5
click at [836, 366] on div "Gol [GEOGRAPHIC_DATA] Kolomoen [GEOGRAPHIC_DATA] [GEOGRAPHIC_DATA] [GEOGRAPHIC_…" at bounding box center [699, 313] width 446 height 472
click at [671, 394] on circle at bounding box center [672, 393] width 10 height 10
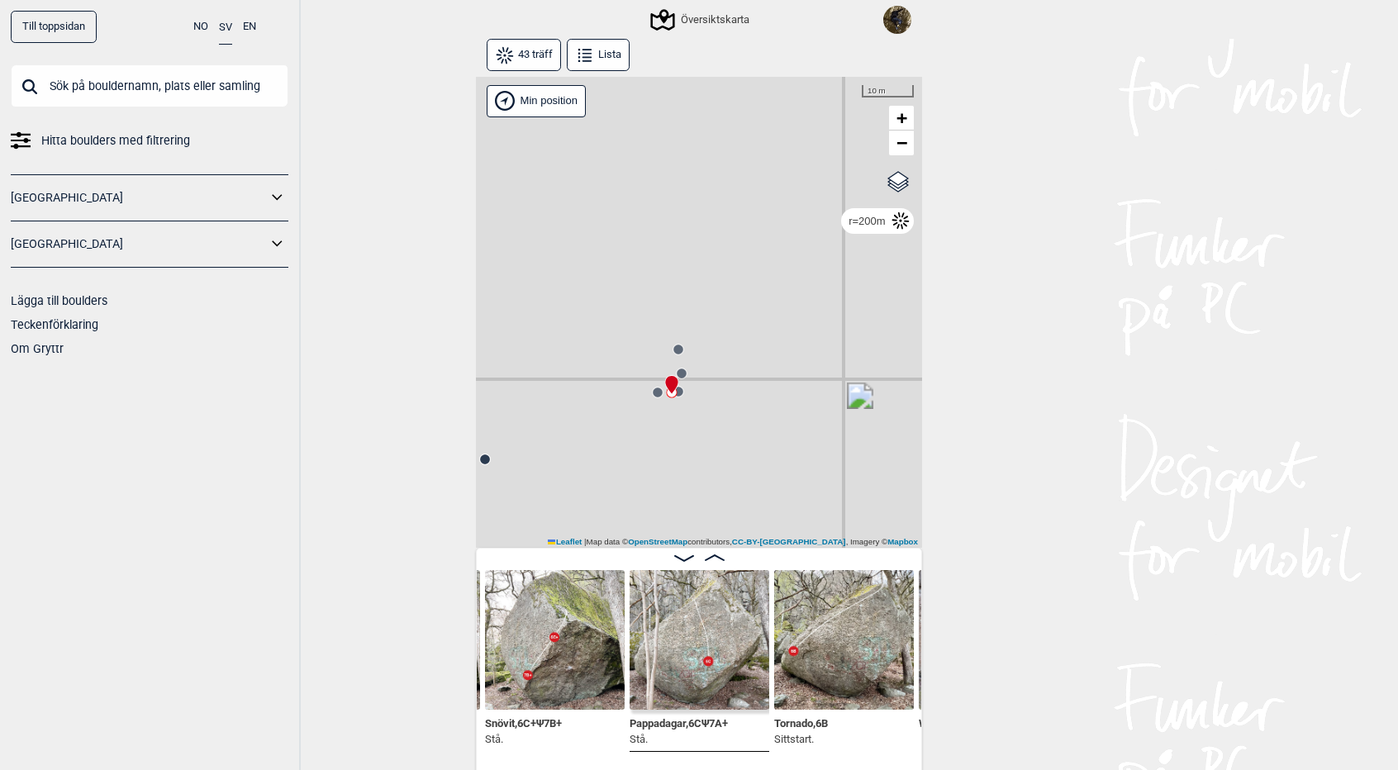
click at [693, 634] on img at bounding box center [700, 640] width 140 height 140
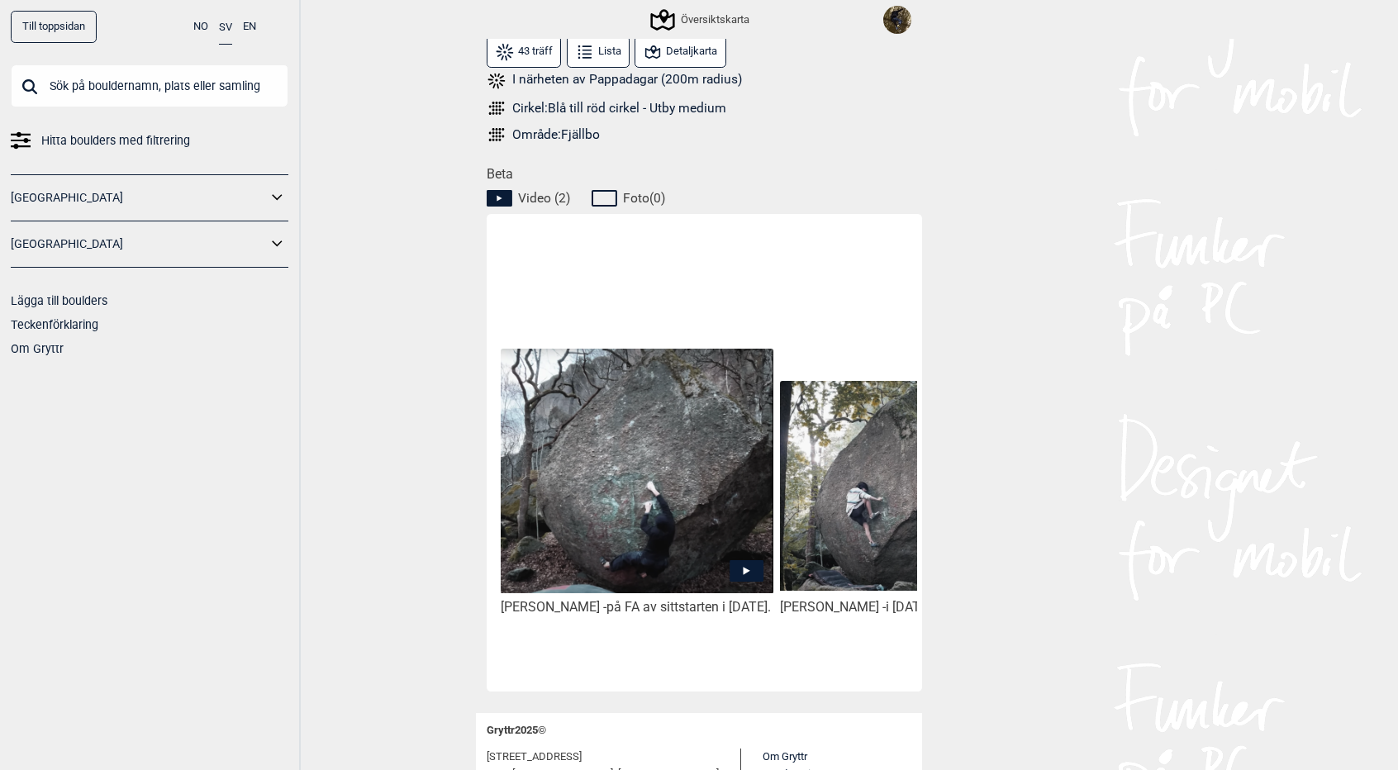
scroll to position [0, 139]
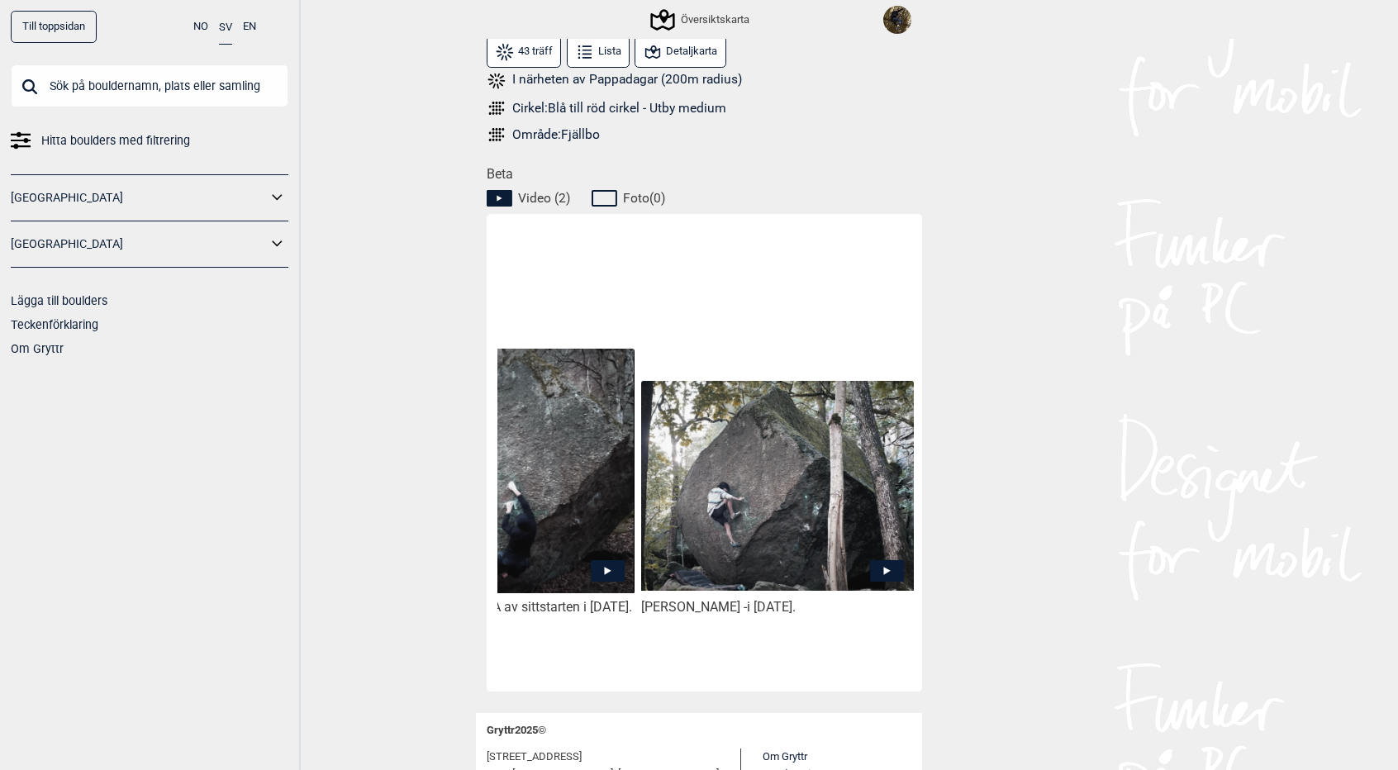
click at [884, 571] on icon at bounding box center [887, 571] width 7 height 8
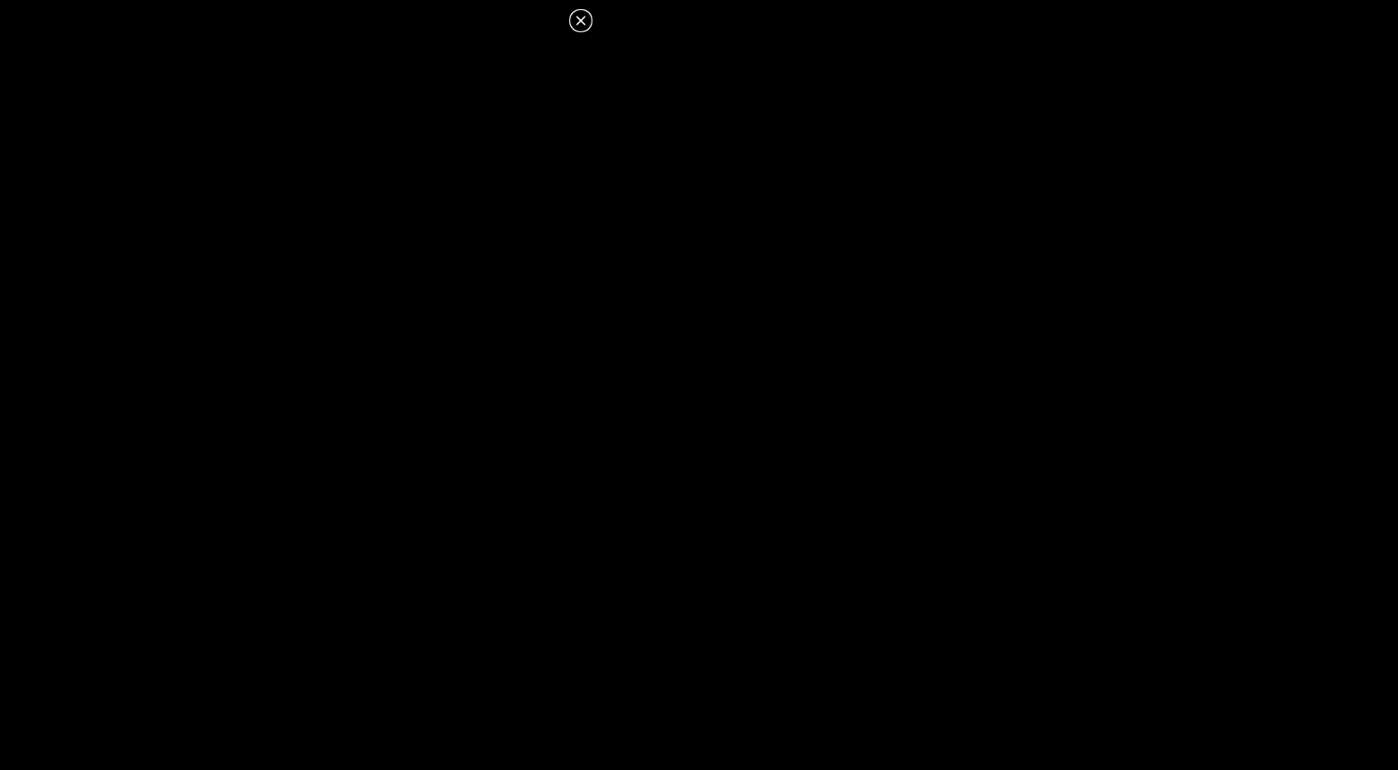
click at [584, 21] on icon at bounding box center [581, 21] width 20 height 20
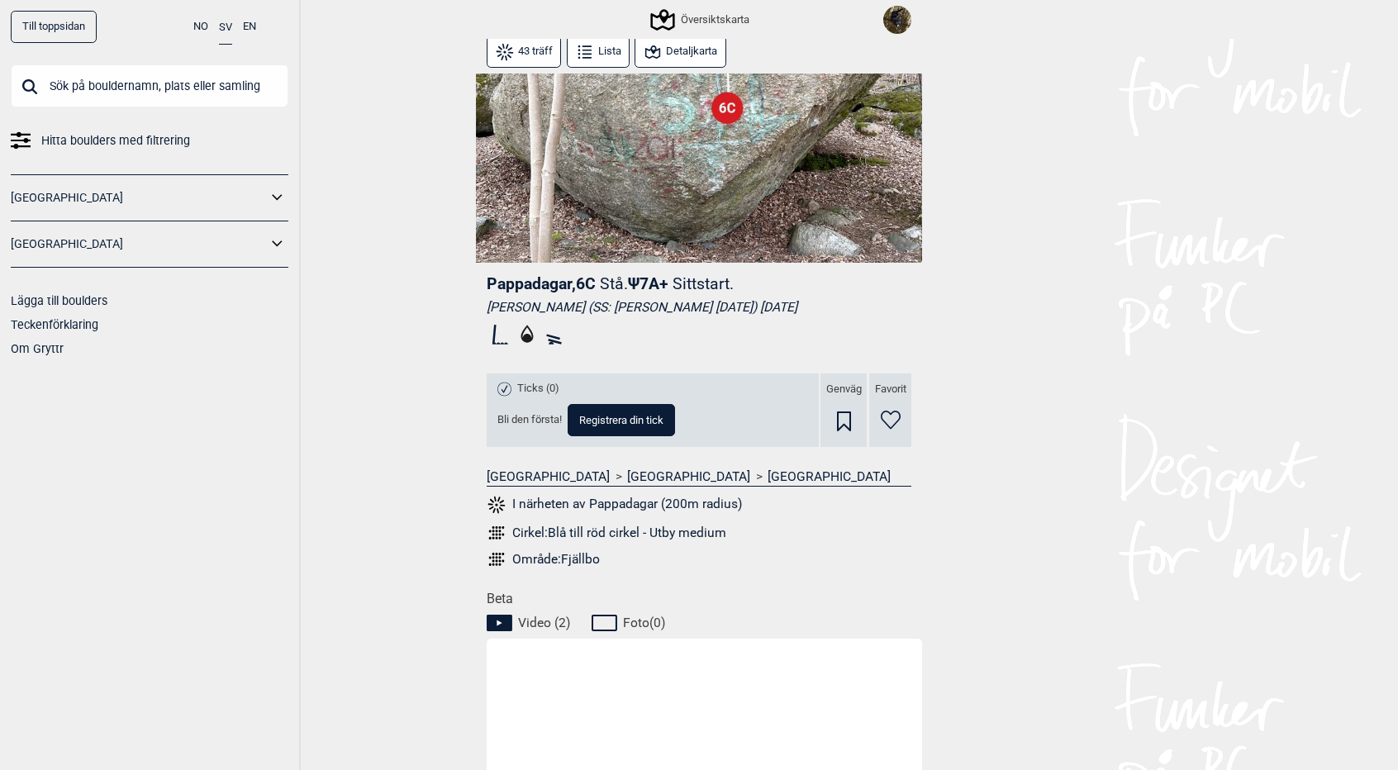
scroll to position [0, 0]
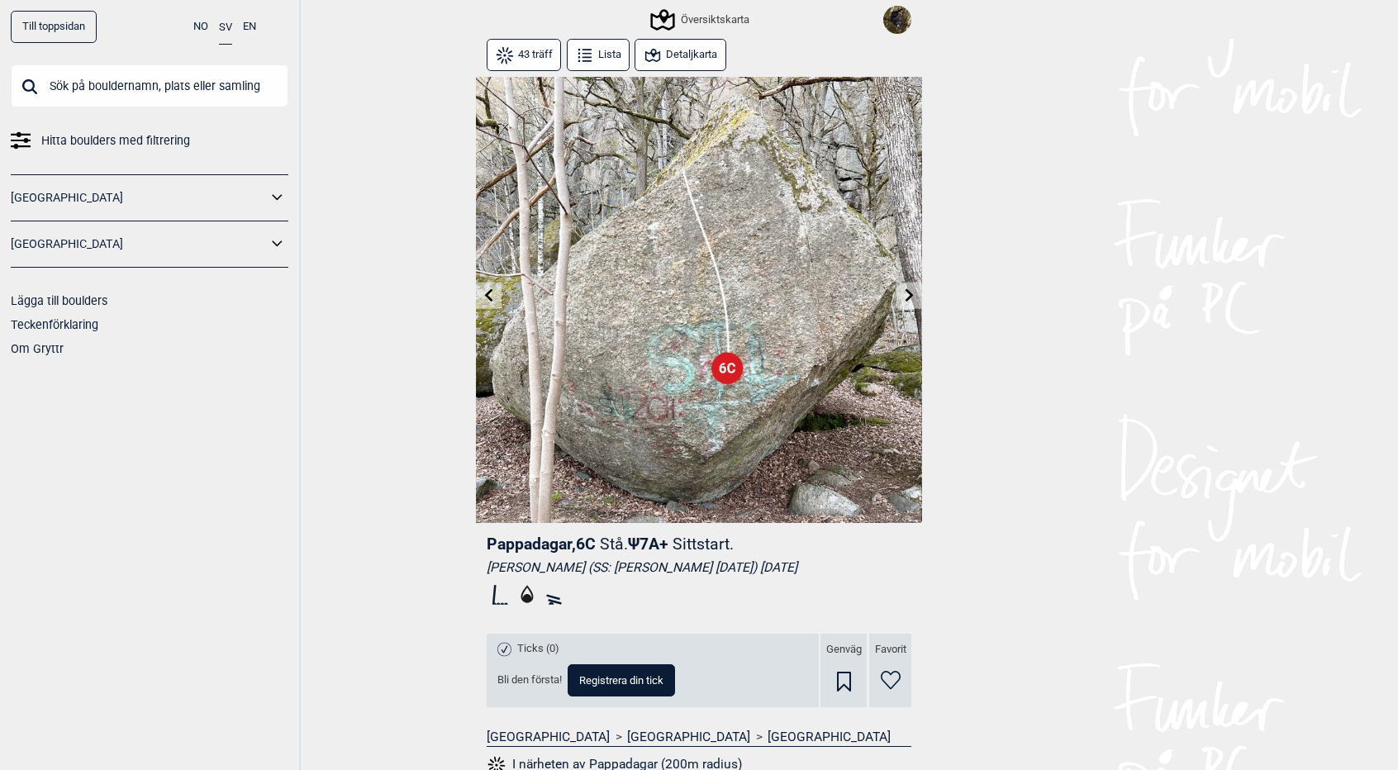
click at [676, 54] on button "Detaljkarta" at bounding box center [680, 55] width 91 height 32
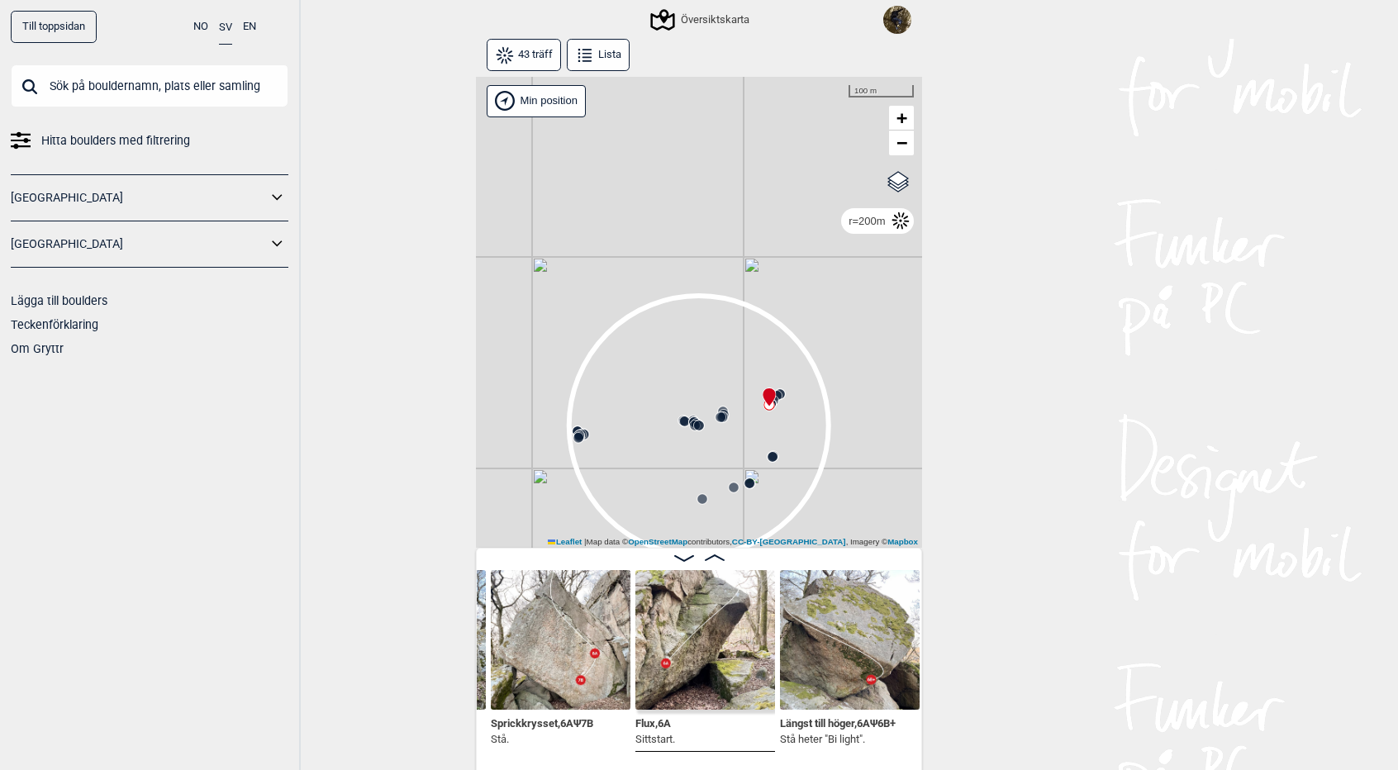
scroll to position [0, 1129]
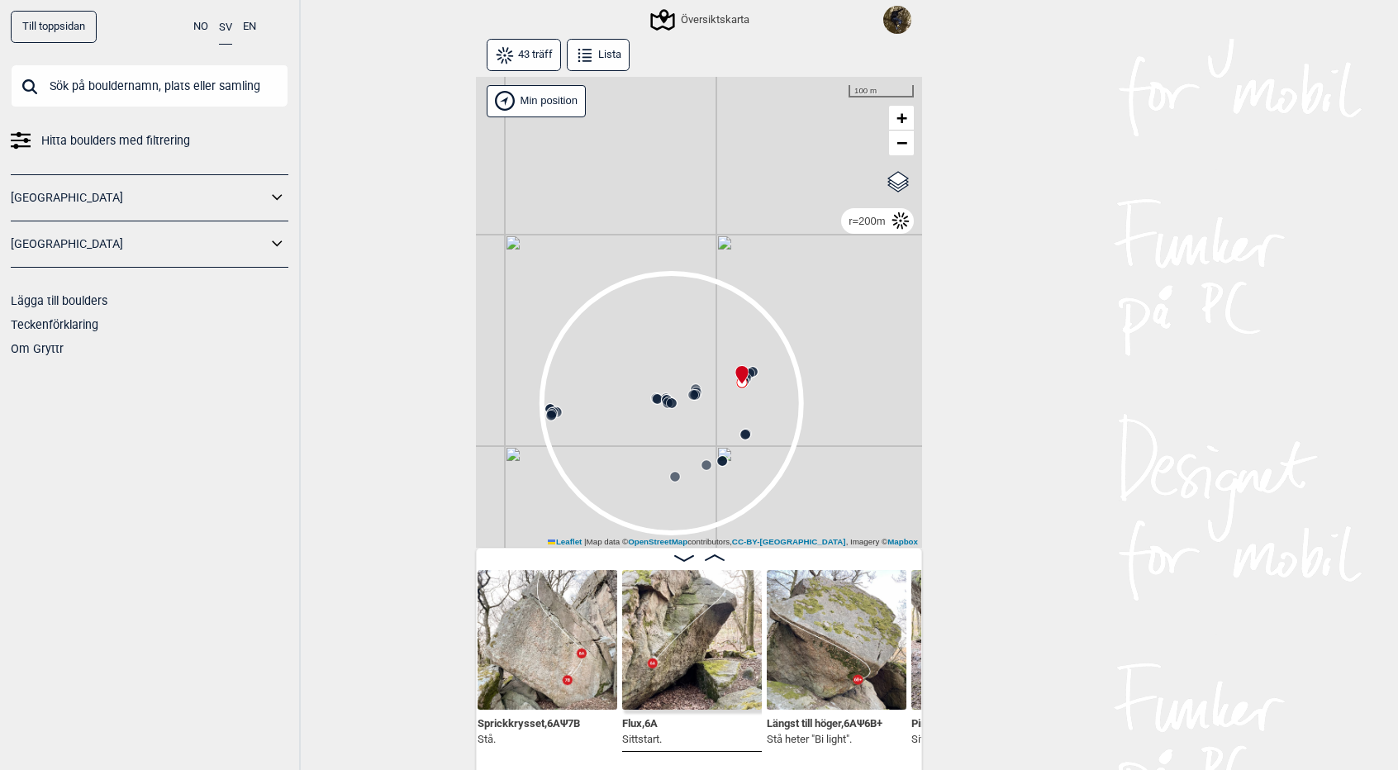
click at [673, 397] on icon at bounding box center [671, 403] width 13 height 13
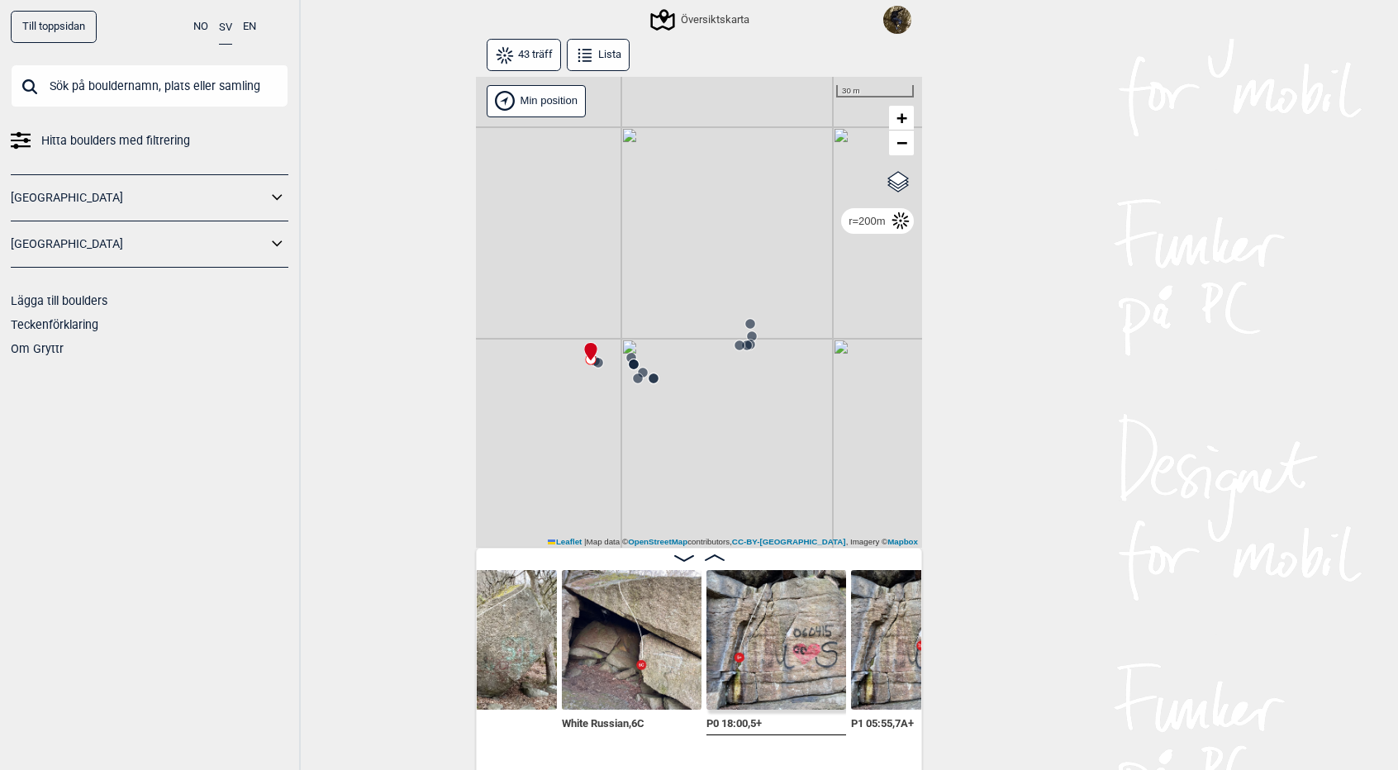
scroll to position [0, 2203]
click at [628, 639] on img at bounding box center [631, 640] width 140 height 140
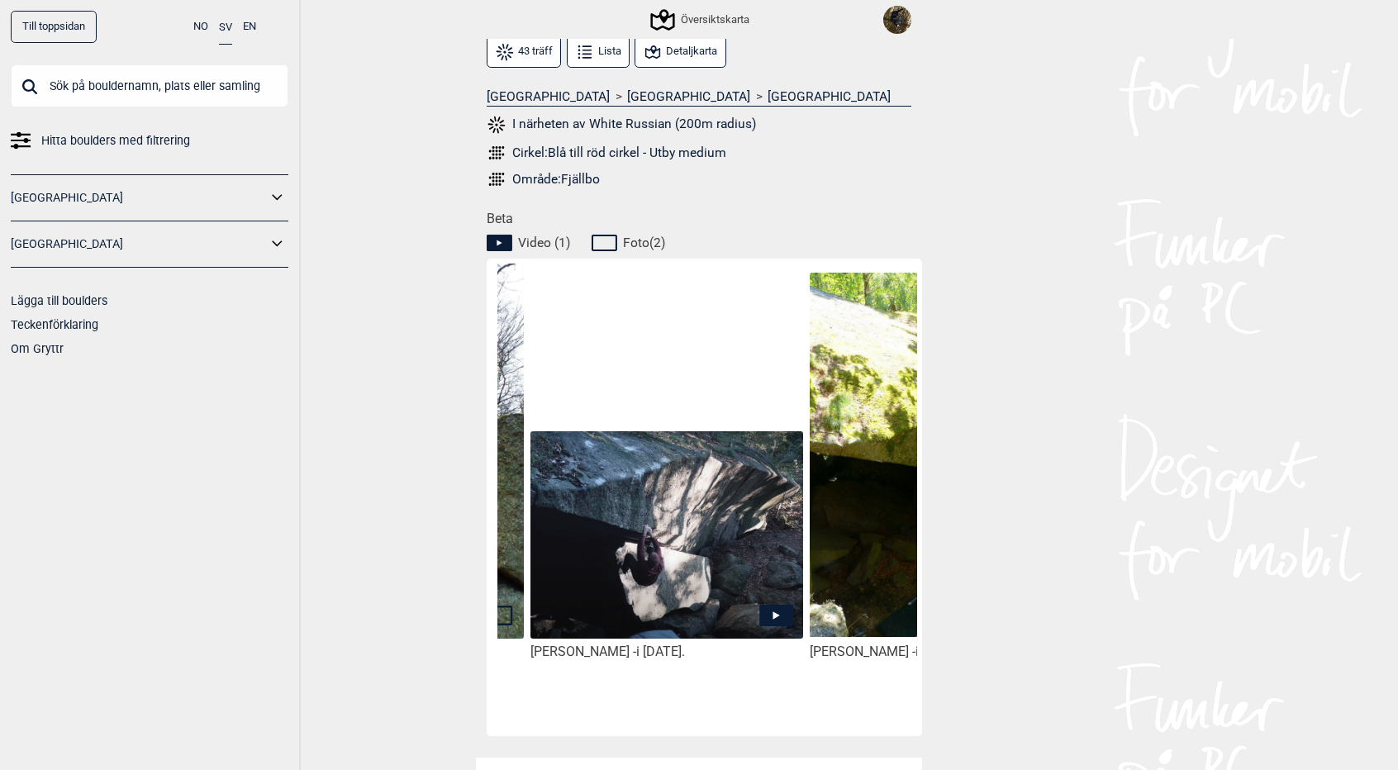
scroll to position [0, 246]
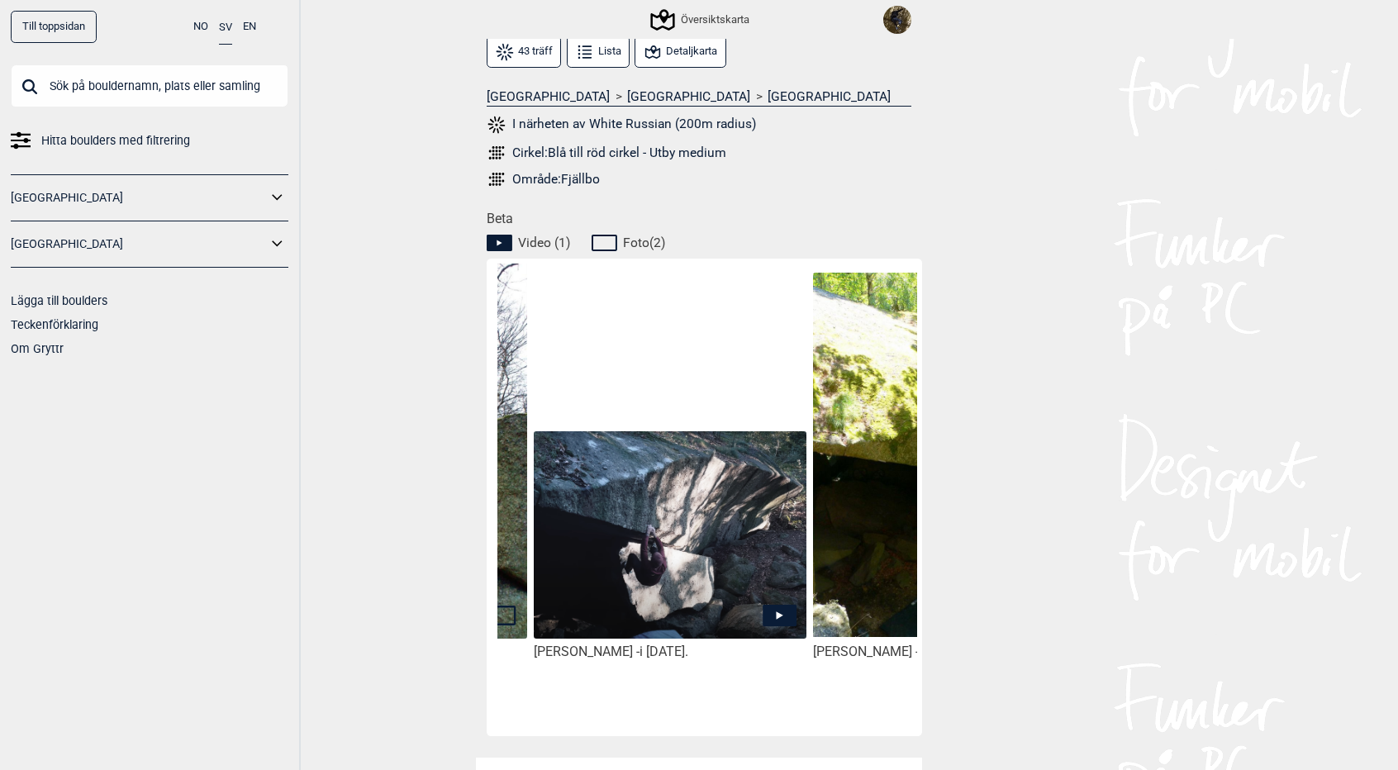
click at [779, 614] on icon at bounding box center [780, 616] width 7 height 8
